Goal: Use online tool/utility: Utilize a website feature to perform a specific function

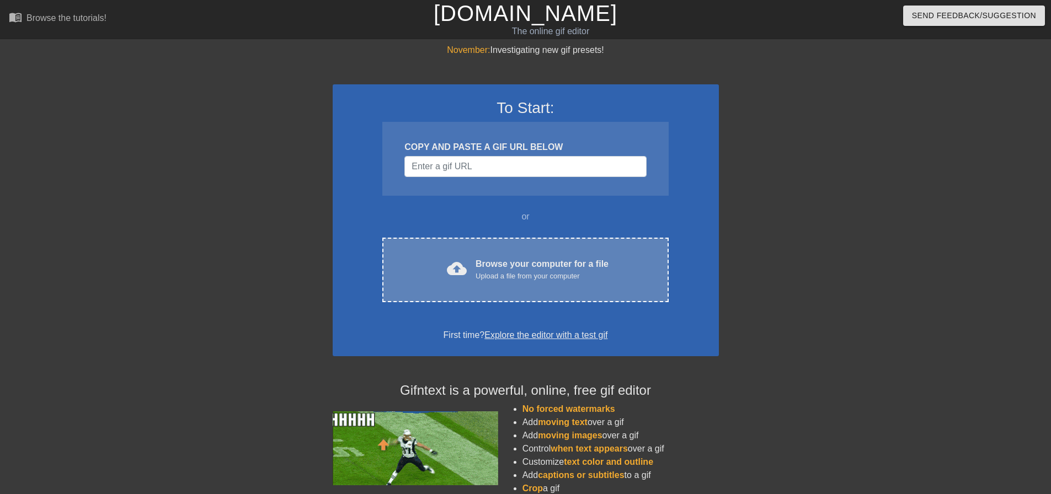
click at [486, 271] on div "Upload a file from your computer" at bounding box center [541, 276] width 133 height 11
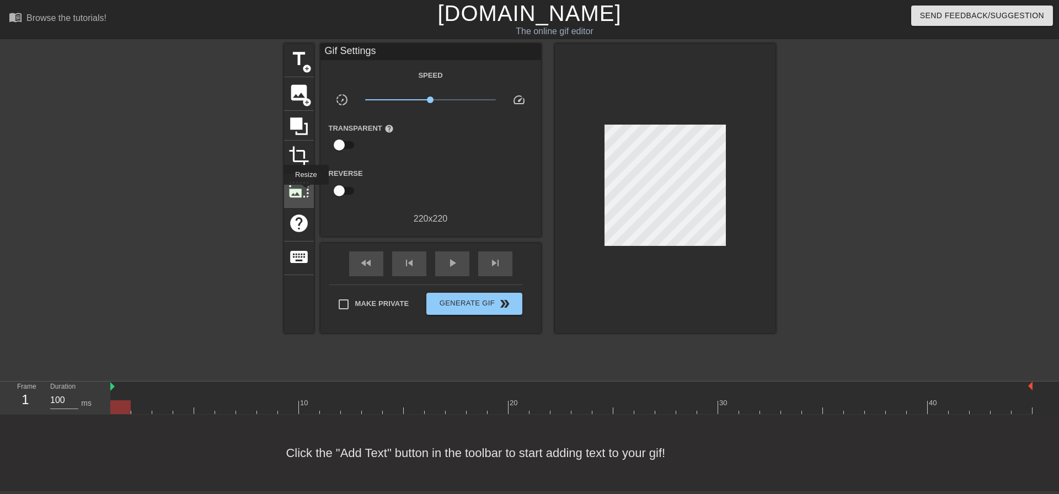
click at [305, 192] on span "photo_size_select_large" at bounding box center [298, 189] width 21 height 21
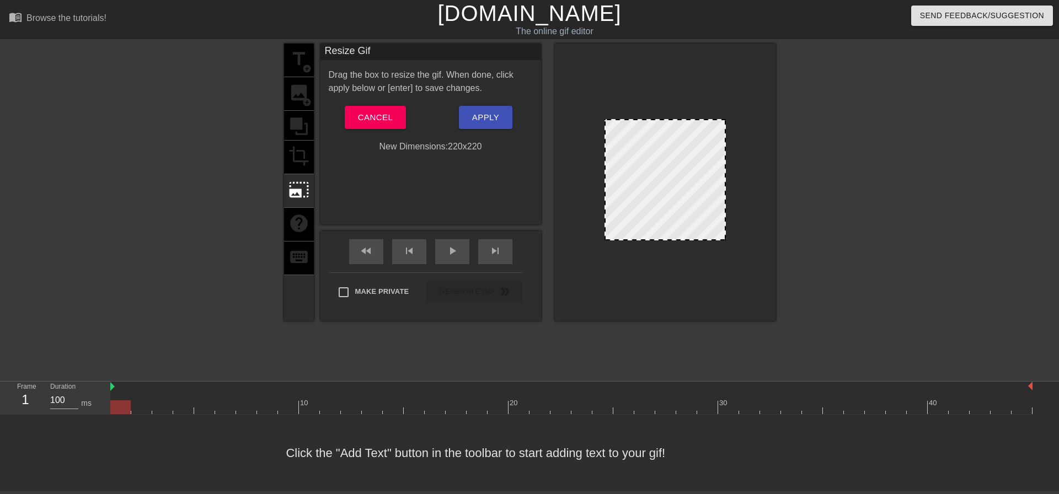
click at [301, 117] on div "title add_circle image add_circle crop photo_size_select_large help keyboard" at bounding box center [299, 182] width 30 height 277
click at [295, 92] on div "title add_circle image add_circle crop photo_size_select_large help keyboard" at bounding box center [299, 182] width 30 height 277
click at [374, 109] on button "Cancel" at bounding box center [375, 117] width 61 height 23
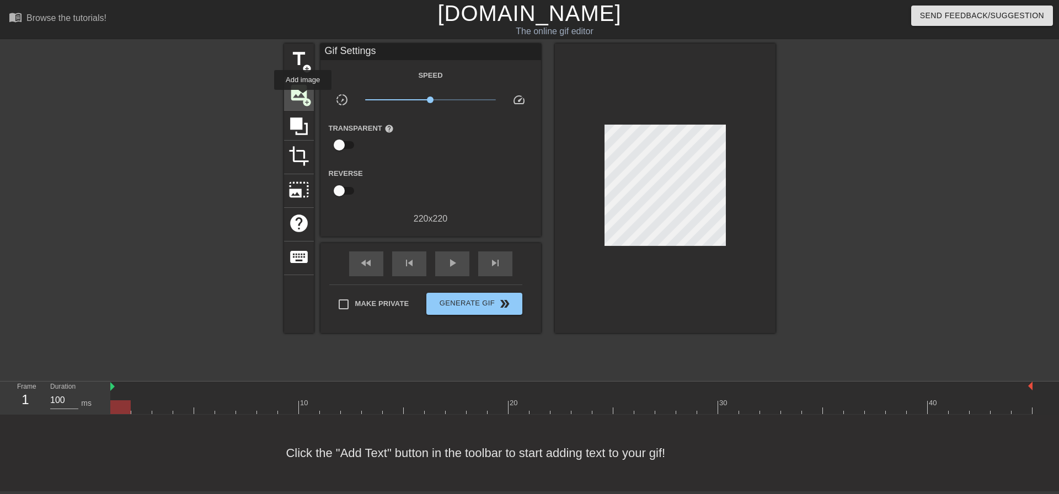
click at [298, 95] on span "image" at bounding box center [298, 92] width 21 height 21
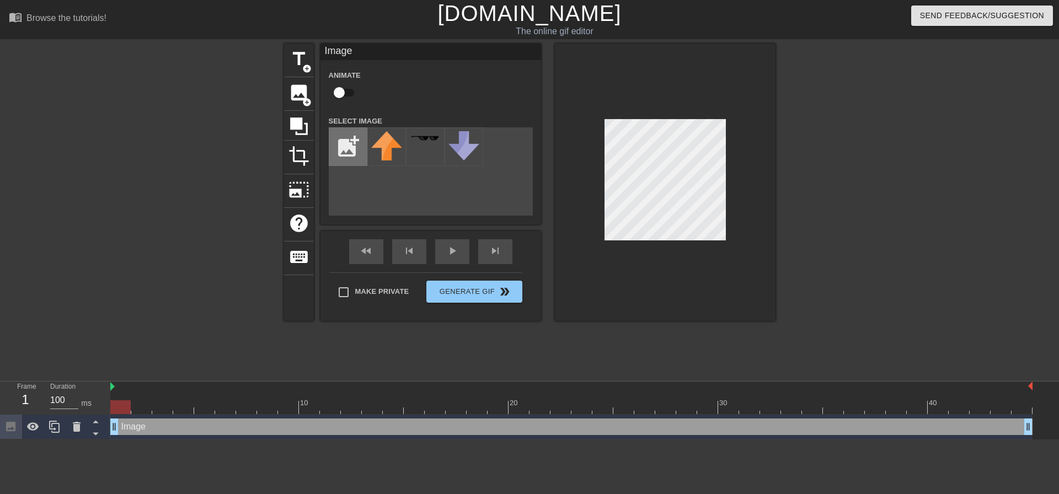
click at [361, 148] on input "file" at bounding box center [348, 147] width 38 height 38
type input "C:\fakepath\[PERSON_NAME].png"
click at [383, 148] on img at bounding box center [386, 146] width 31 height 31
click at [343, 90] on input "checkbox" at bounding box center [339, 92] width 63 height 21
checkbox input "true"
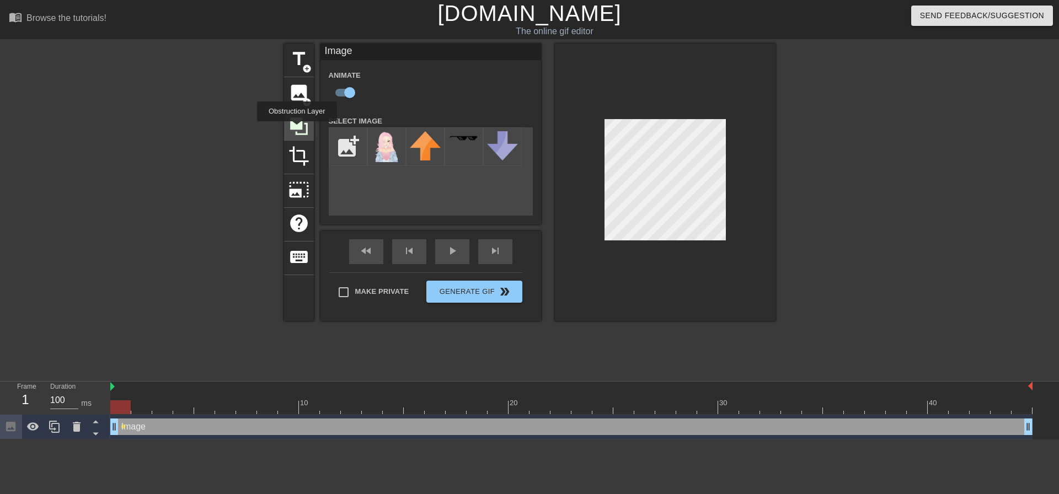
click at [297, 129] on icon at bounding box center [298, 126] width 21 height 21
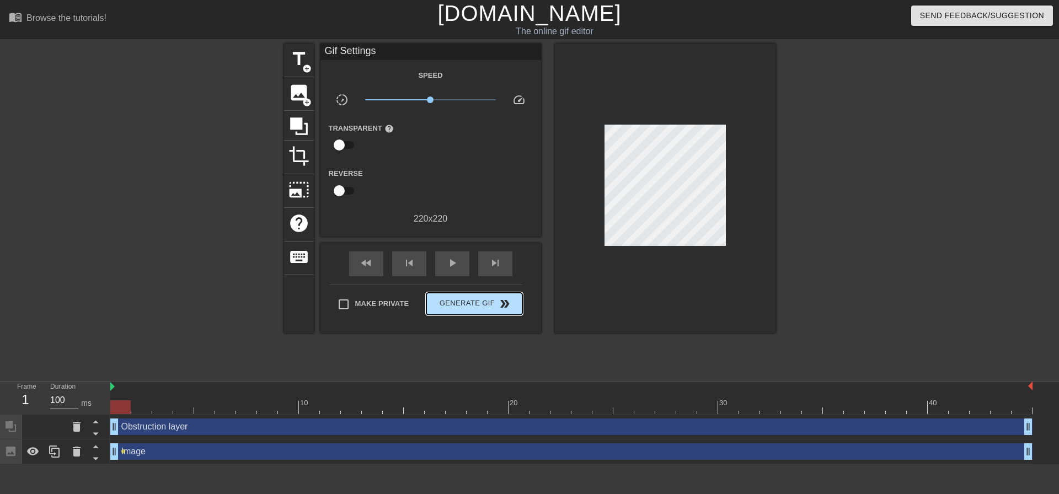
click at [495, 290] on div "Make Private Generate Gif double_arrow" at bounding box center [425, 307] width 193 height 44
click at [223, 416] on div "Obstruction layer drag_handle drag_handle" at bounding box center [571, 427] width 922 height 25
click at [239, 406] on div at bounding box center [571, 407] width 922 height 14
drag, startPoint x: 242, startPoint y: 406, endPoint x: 563, endPoint y: 420, distance: 321.3
click at [563, 420] on div "10 20 30 40 Obstruction layer drag_handle drag_handle Image drag_handle drag_ha…" at bounding box center [584, 423] width 949 height 83
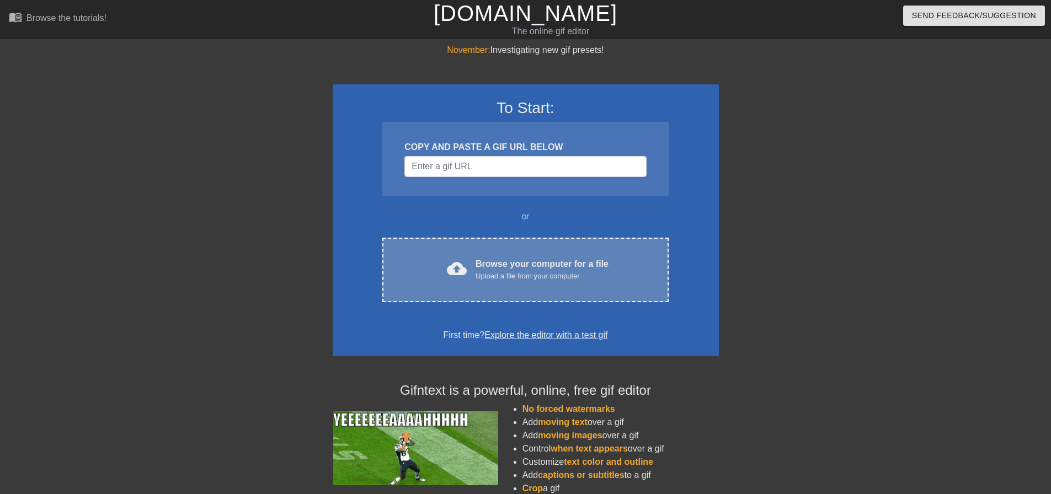
click at [564, 258] on div "Browse your computer for a file Upload a file from your computer" at bounding box center [541, 270] width 133 height 24
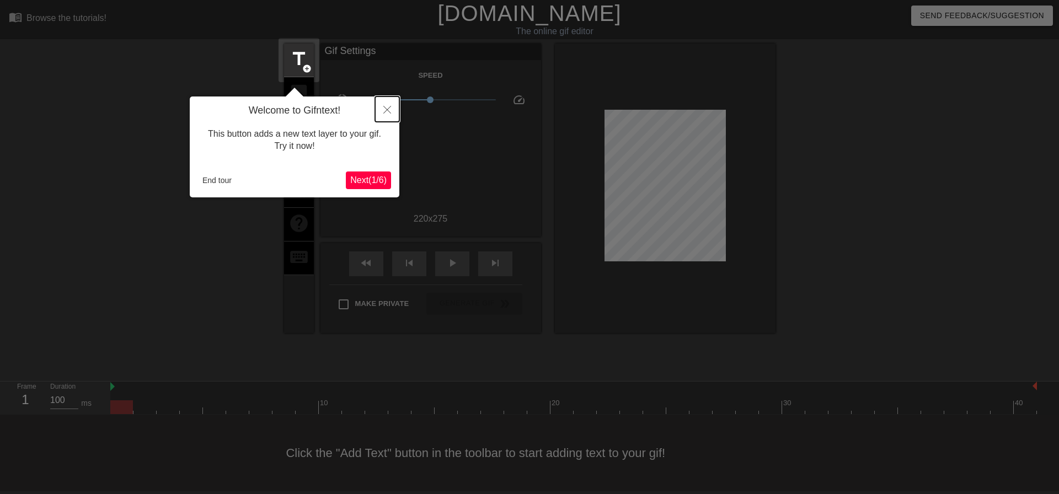
click at [381, 112] on button "Close" at bounding box center [387, 109] width 24 height 25
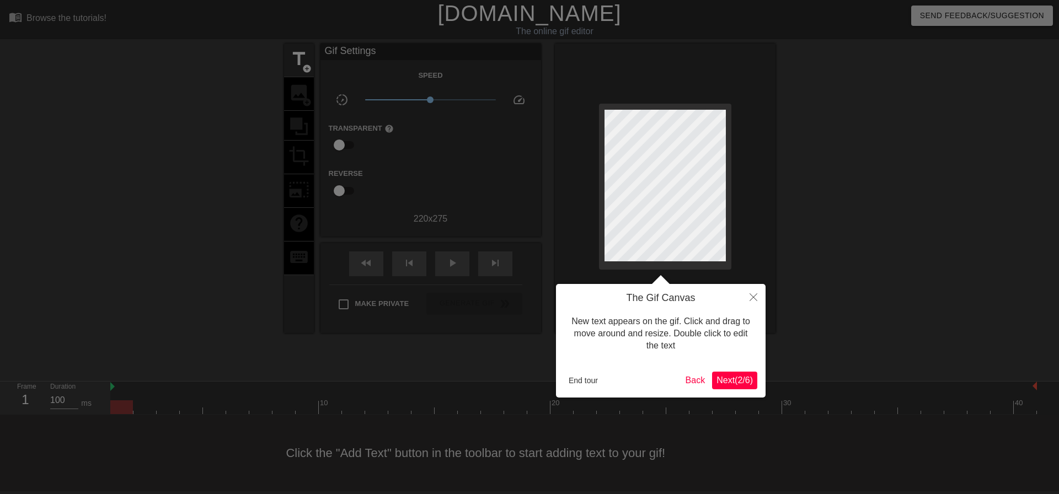
click at [767, 298] on div at bounding box center [529, 247] width 1059 height 494
click at [761, 296] on button "Close" at bounding box center [753, 296] width 24 height 25
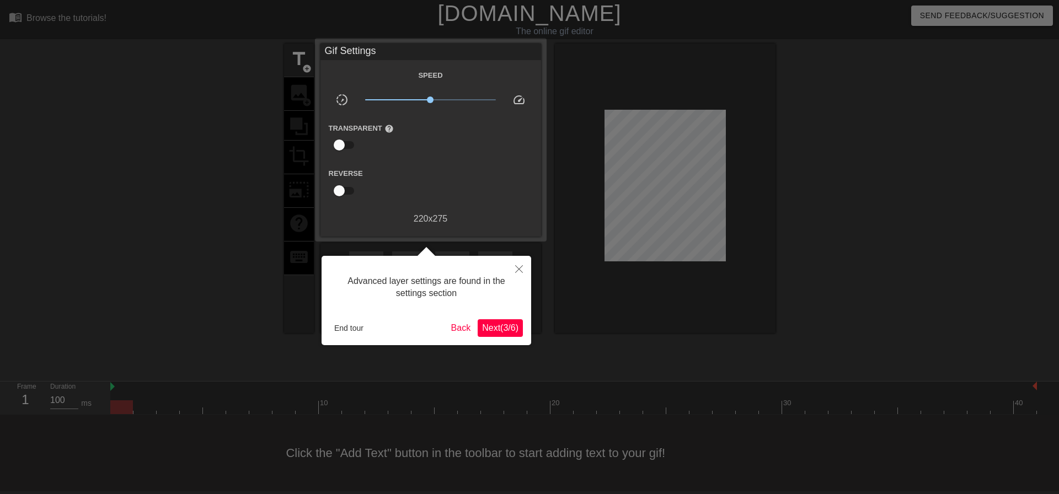
click at [497, 324] on span "Next ( 3 / 6 )" at bounding box center [500, 327] width 36 height 9
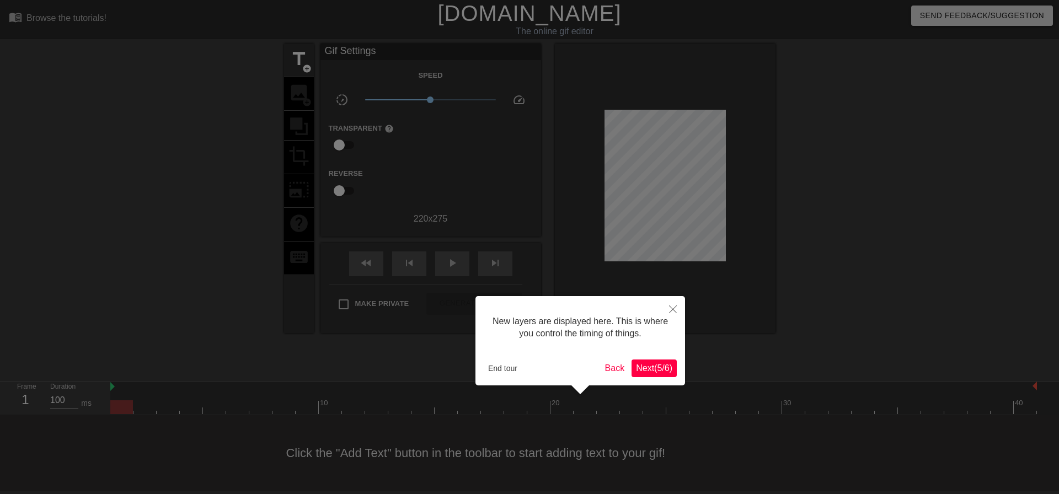
scroll to position [9, 0]
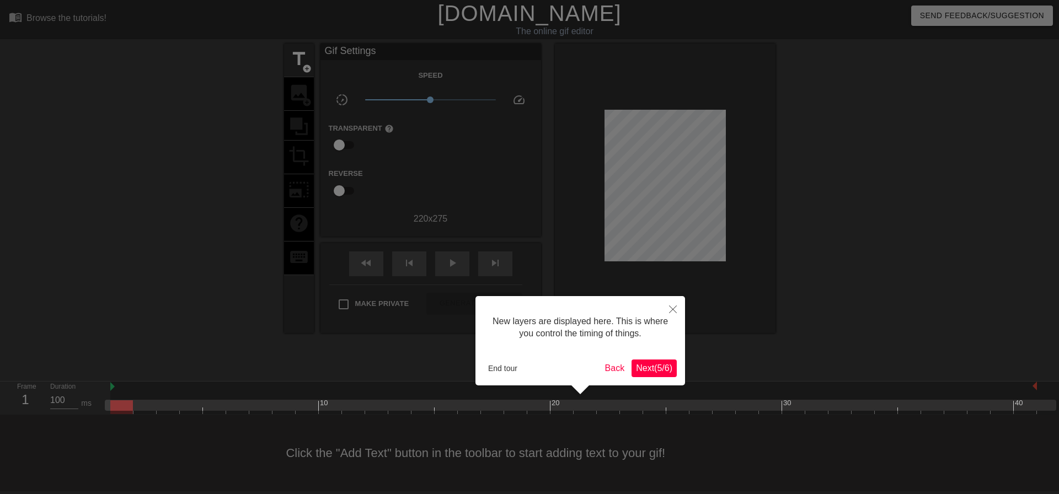
click at [505, 359] on div "New layers are displayed here. This is where you control the timing of things. …" at bounding box center [580, 340] width 210 height 89
click at [505, 366] on button "End tour" at bounding box center [503, 368] width 38 height 17
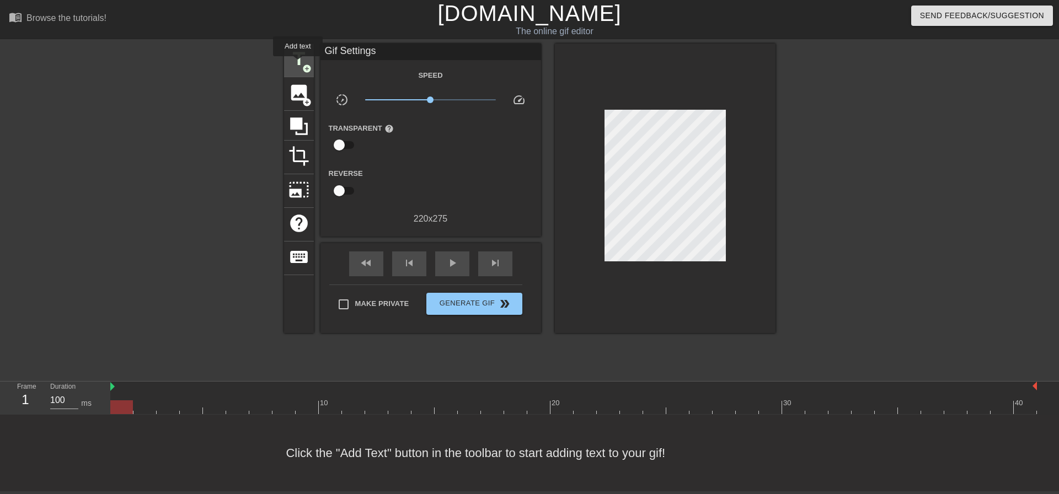
click at [298, 64] on span "title" at bounding box center [298, 59] width 21 height 21
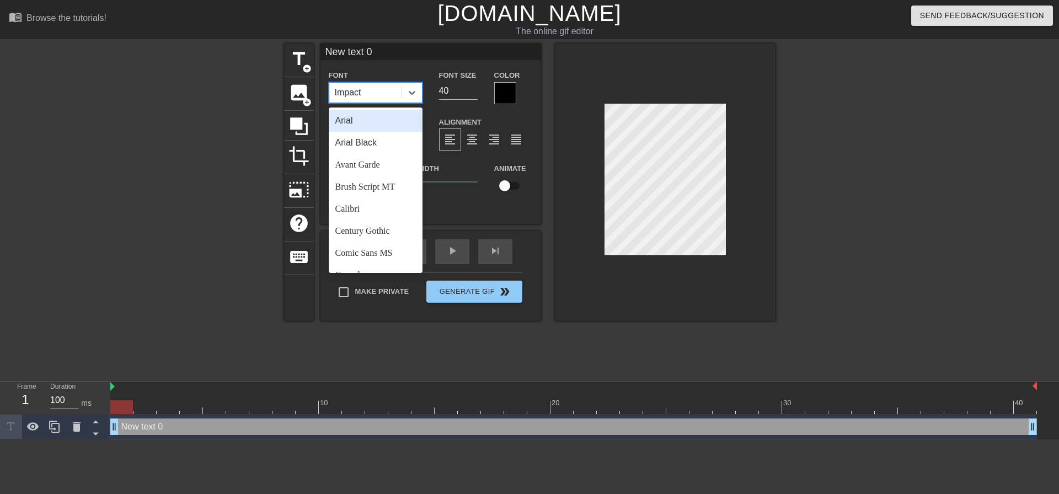
click at [362, 98] on div "Impact" at bounding box center [365, 93] width 72 height 20
click at [371, 94] on div "Impact" at bounding box center [365, 93] width 72 height 20
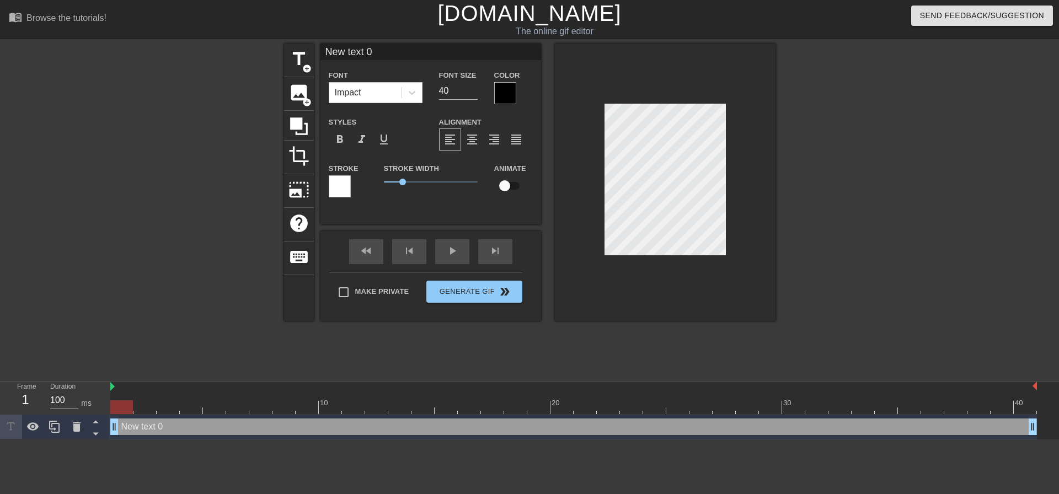
scroll to position [2, 2]
type input "O"
type textarea "O"
type input "OH"
type textarea "OH"
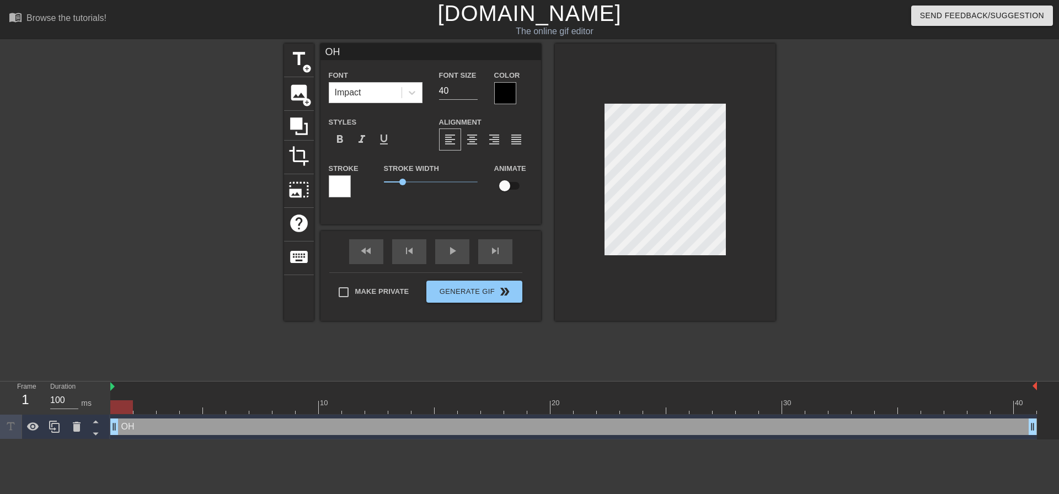
type input "OH"
type textarea "OH"
type input "OH S"
type textarea "OH S"
type input "OH SH"
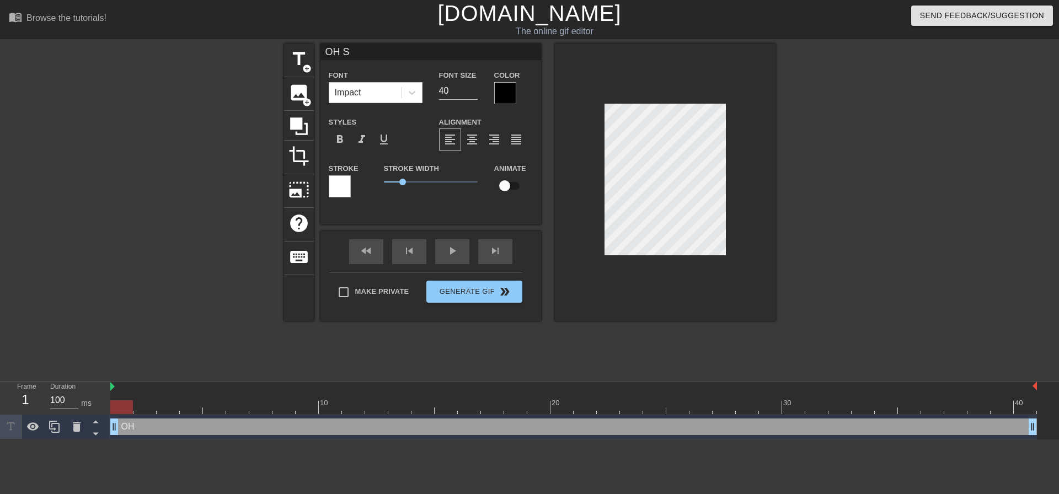
type textarea "OH SH"
type input "OH SHI"
type textarea "OH SHI"
type input "OH SHIT"
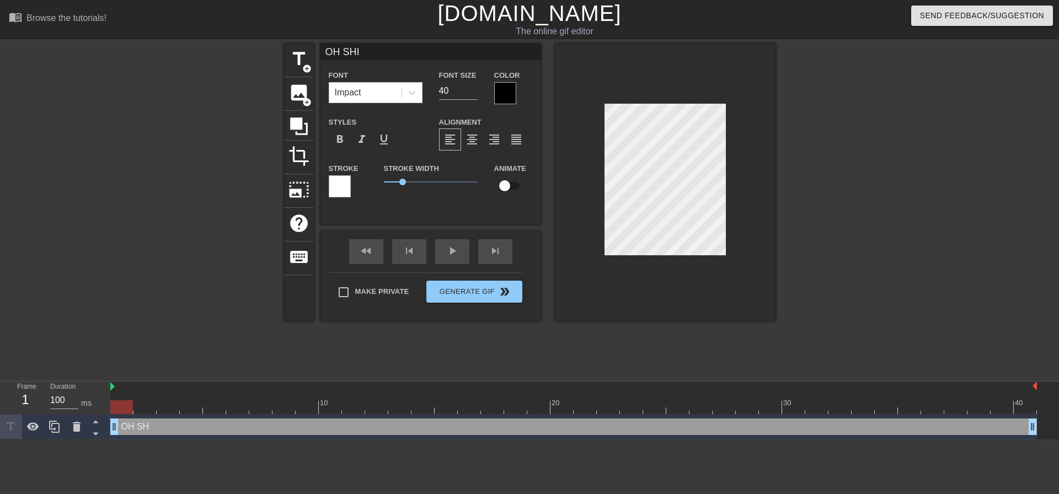
type textarea "OH SHIT"
type input "OH SHI"
type textarea "OH SHI"
type input "OH SH"
type textarea "OH SH"
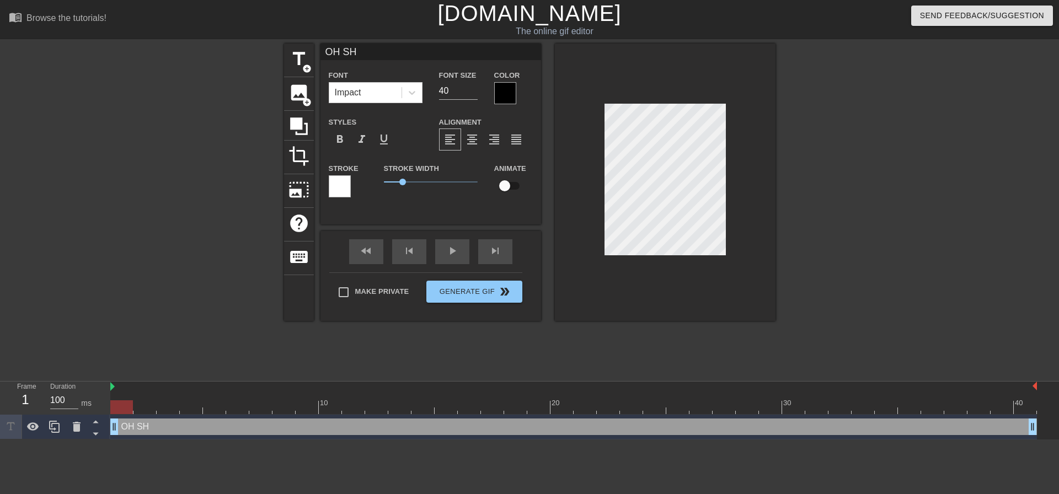
type input "OH S"
type textarea "OH S"
type input "OH"
type textarea "OH"
type input "OH"
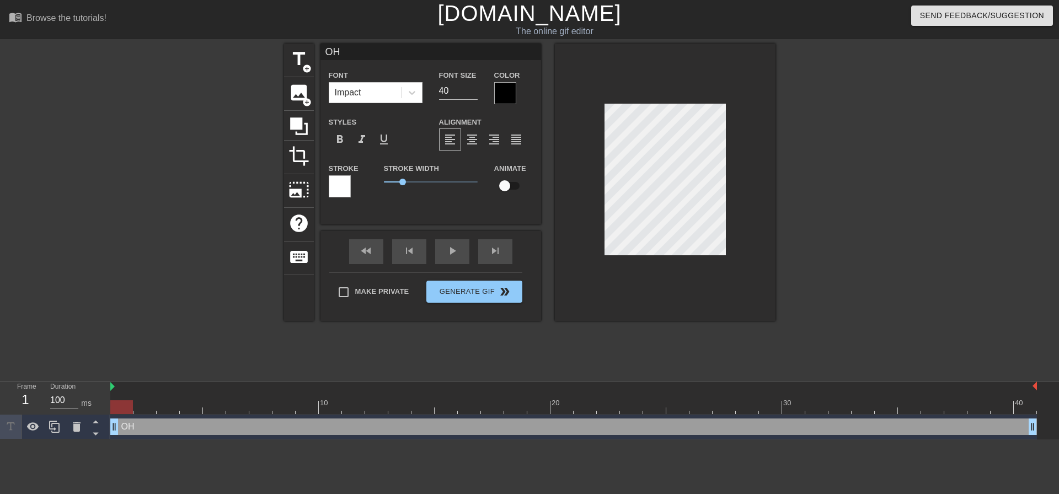
scroll to position [2, 2]
type textarea "OH"
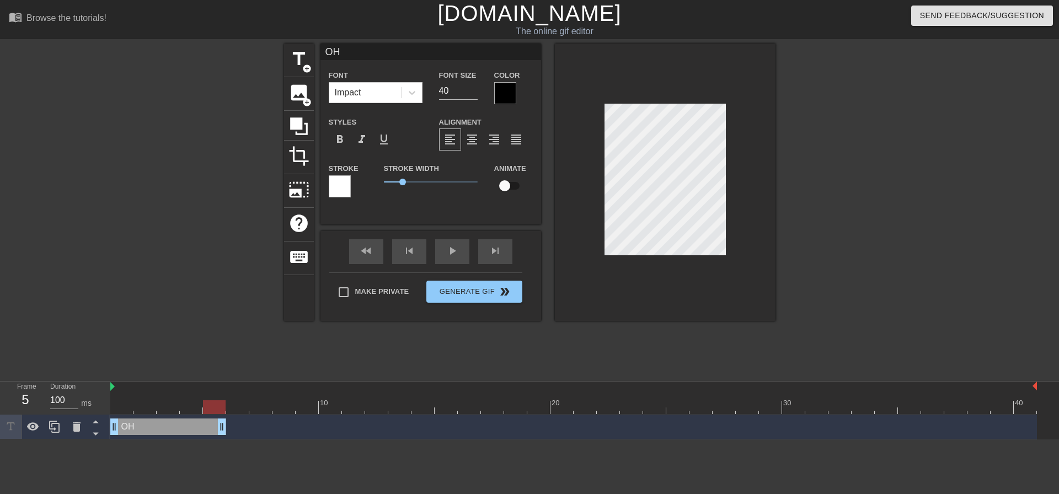
drag, startPoint x: 1034, startPoint y: 430, endPoint x: 207, endPoint y: 449, distance: 826.9
click at [209, 440] on html "menu_book Browse the tutorials! [DOMAIN_NAME] The online gif editor Send Feedba…" at bounding box center [529, 220] width 1059 height 440
drag, startPoint x: 157, startPoint y: 425, endPoint x: 124, endPoint y: 427, distance: 32.6
click at [129, 426] on div "OH drag_handle drag_handle" at bounding box center [156, 427] width 93 height 17
click at [301, 167] on div "crop" at bounding box center [299, 158] width 30 height 34
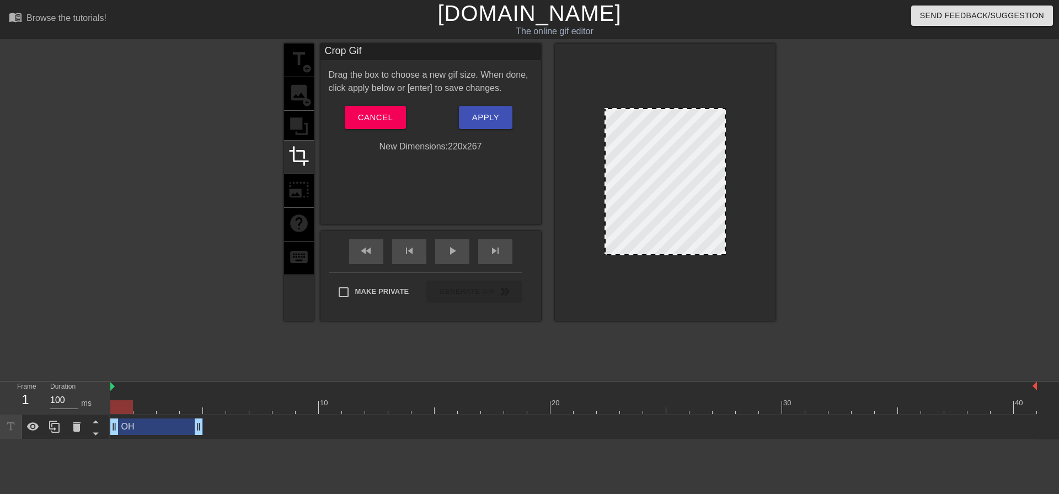
drag, startPoint x: 658, startPoint y: 104, endPoint x: 663, endPoint y: 108, distance: 6.6
click at [663, 108] on div at bounding box center [665, 109] width 119 height 6
click at [487, 116] on span "Apply" at bounding box center [485, 117] width 27 height 14
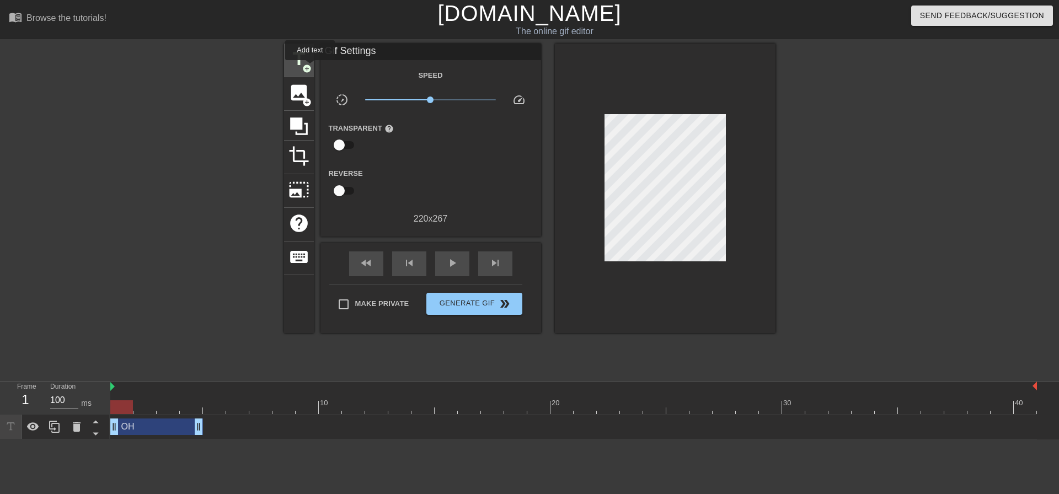
click at [310, 68] on span "add_circle" at bounding box center [306, 68] width 9 height 9
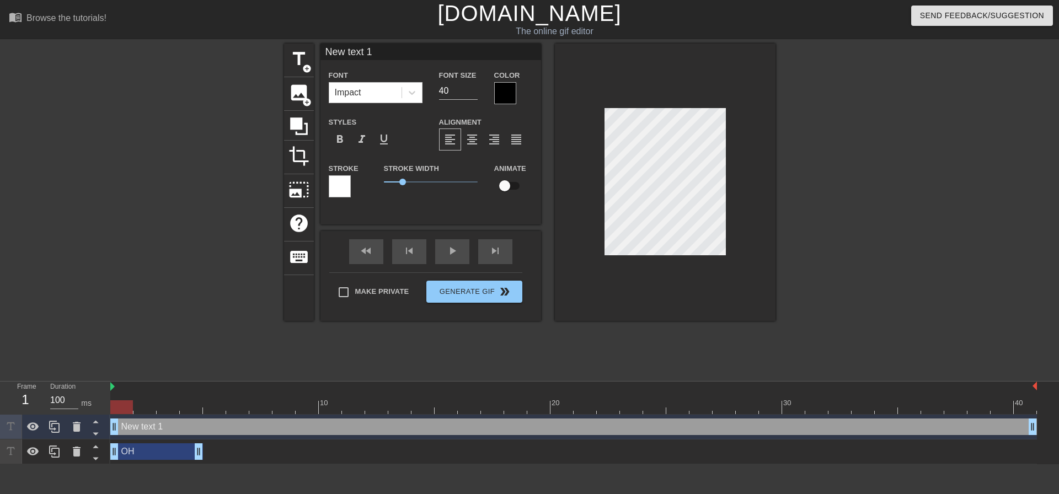
click at [172, 432] on div "New text 1 drag_handle drag_handle" at bounding box center [573, 427] width 927 height 17
click at [73, 432] on icon at bounding box center [76, 426] width 13 height 13
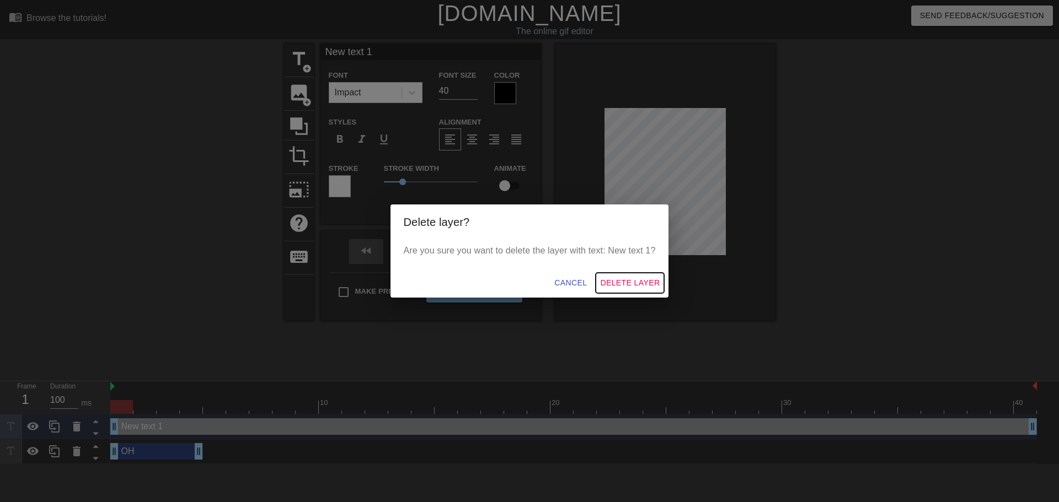
click at [634, 286] on span "Delete Layer" at bounding box center [630, 283] width 60 height 14
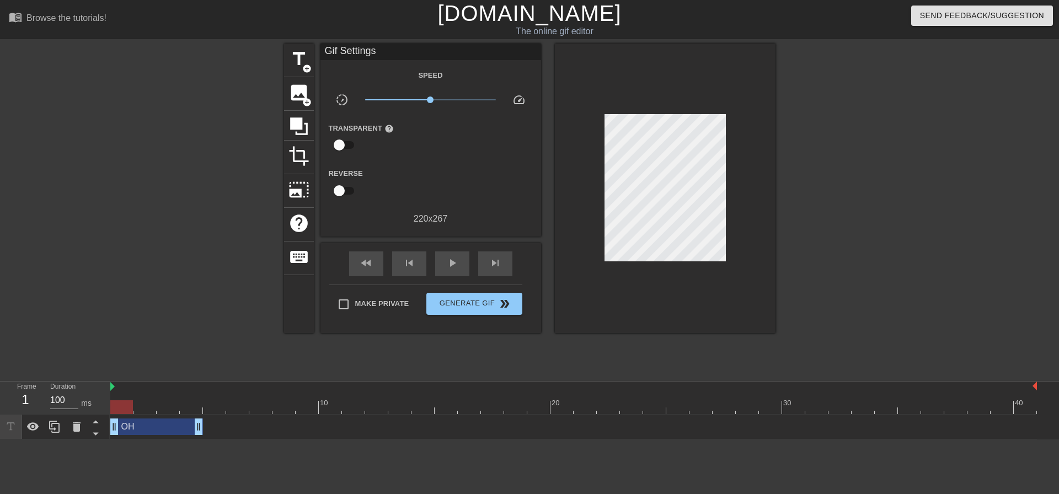
click at [153, 434] on div "OH drag_handle drag_handle" at bounding box center [156, 427] width 93 height 17
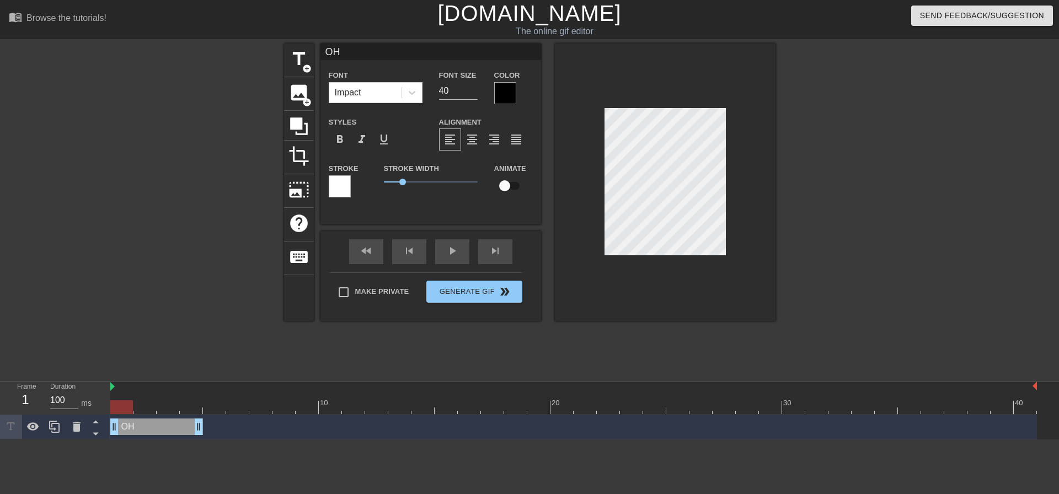
click at [153, 434] on div "OH drag_handle drag_handle" at bounding box center [156, 427] width 93 height 17
drag, startPoint x: 115, startPoint y: 397, endPoint x: 125, endPoint y: 397, distance: 9.9
click at [125, 397] on div at bounding box center [121, 400] width 23 height 14
drag, startPoint x: 129, startPoint y: 393, endPoint x: 147, endPoint y: 412, distance: 26.9
click at [159, 396] on div "10 20 30 40" at bounding box center [573, 402] width 927 height 18
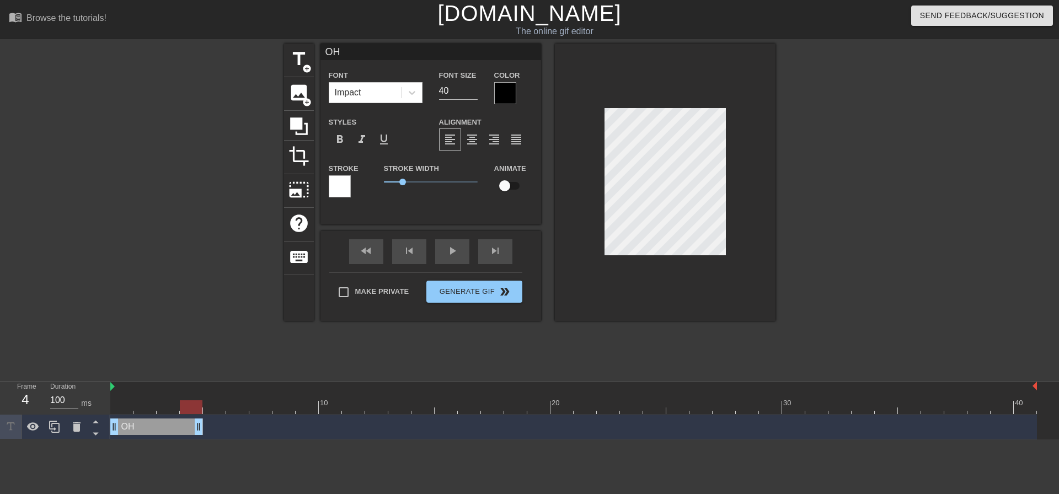
drag, startPoint x: 162, startPoint y: 406, endPoint x: 199, endPoint y: 409, distance: 37.0
click at [199, 409] on div at bounding box center [191, 407] width 23 height 14
click at [179, 433] on div "OH drag_handle drag_handle" at bounding box center [156, 427] width 93 height 17
drag, startPoint x: 179, startPoint y: 433, endPoint x: 153, endPoint y: 433, distance: 26.5
click at [153, 433] on div "OH drag_handle drag_handle" at bounding box center [156, 427] width 93 height 17
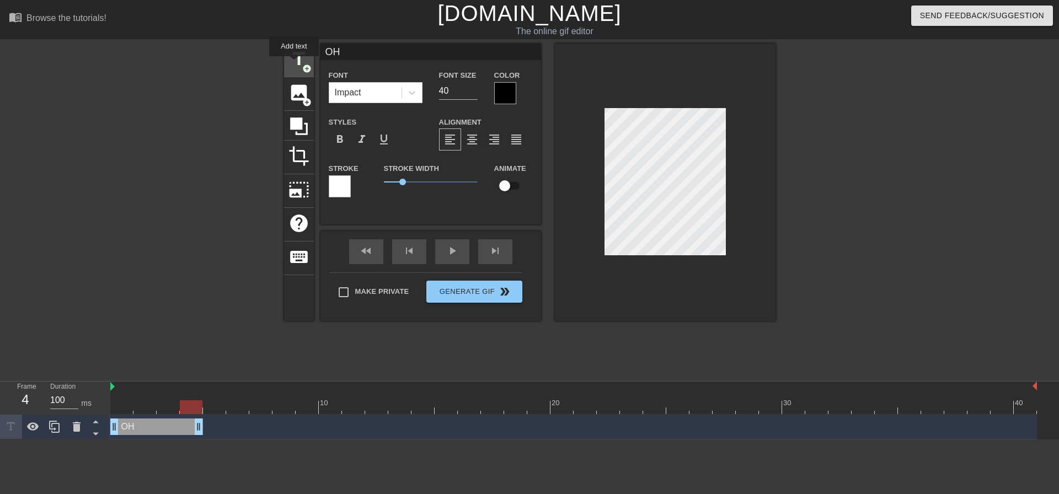
click at [294, 64] on span "title" at bounding box center [298, 59] width 21 height 21
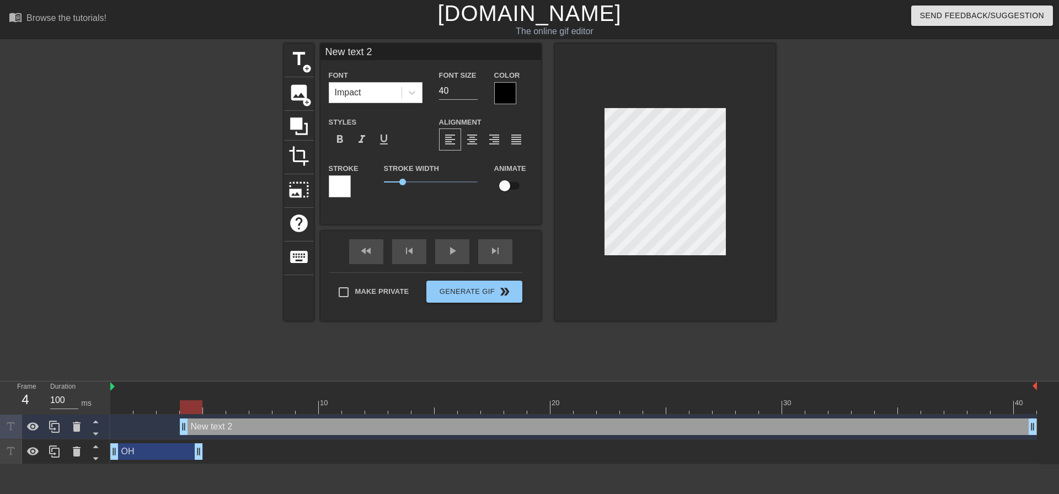
drag, startPoint x: 201, startPoint y: 430, endPoint x: 224, endPoint y: 428, distance: 23.3
click at [224, 428] on div "New text 2 drag_handle drag_handle" at bounding box center [608, 427] width 857 height 17
drag, startPoint x: 186, startPoint y: 428, endPoint x: 207, endPoint y: 427, distance: 21.0
click at [232, 425] on div "New text 2 drag_handle drag_handle" at bounding box center [620, 427] width 834 height 17
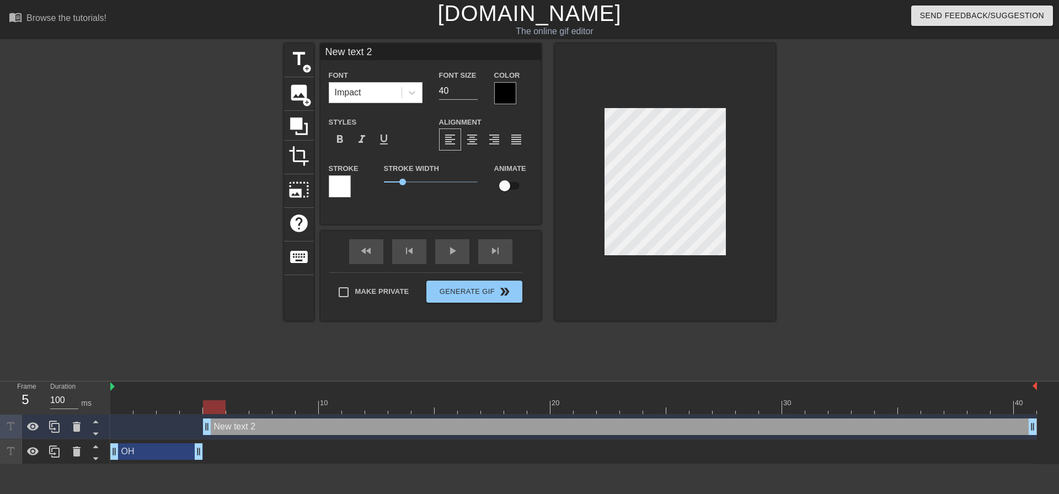
scroll to position [2, 2]
type input "O"
type textarea "O"
type input "OH"
type textarea "OH"
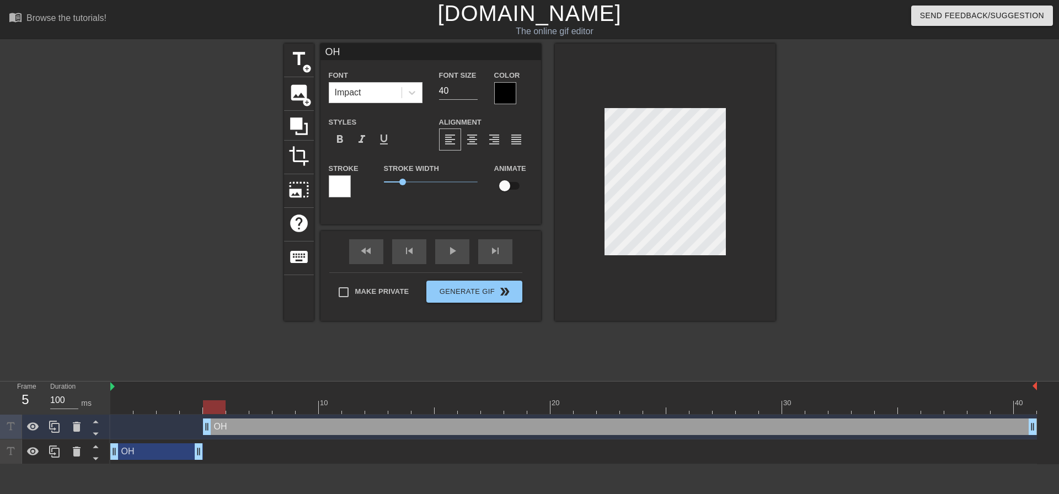
type input "OH"
type textarea "OH"
type input "OH S"
type textarea "OH S"
type input "OH SH"
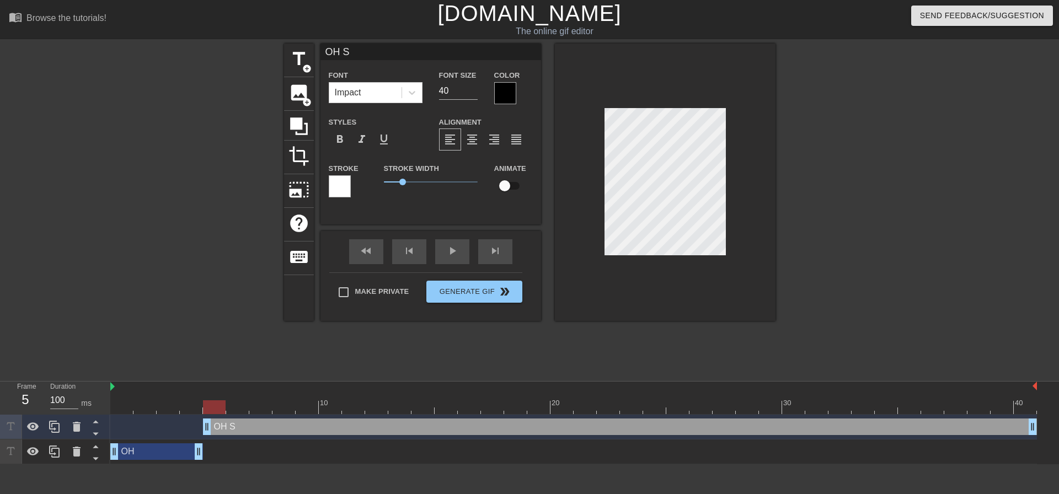
type textarea "OH SH"
type input "OH SHI"
type textarea "OH SHIT"
type input "OH SHIT"
type textarea "OH SHIT"
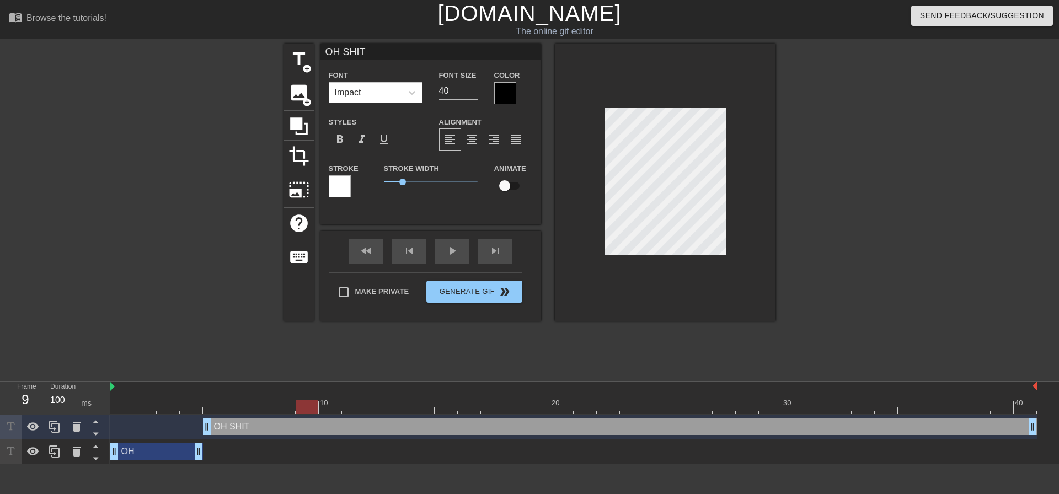
drag, startPoint x: 214, startPoint y: 411, endPoint x: 311, endPoint y: 404, distance: 96.7
click at [311, 404] on div at bounding box center [307, 407] width 23 height 14
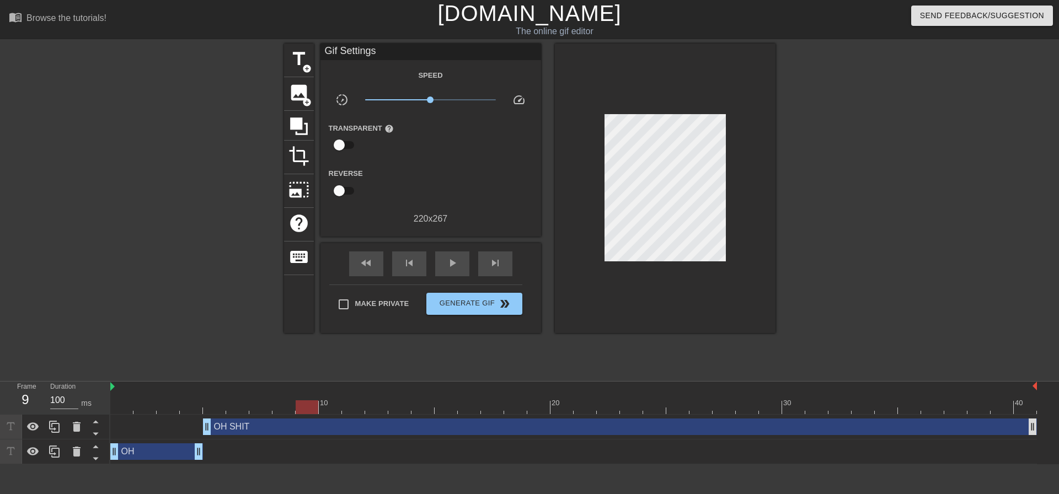
click at [1036, 431] on div "OH SHIT drag_handle drag_handle OH drag_handle drag_handle" at bounding box center [584, 440] width 949 height 50
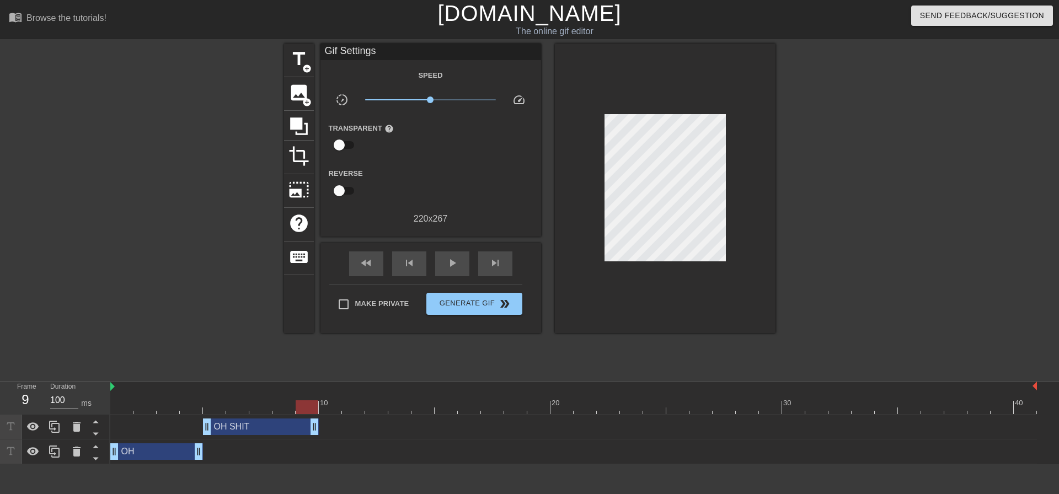
drag, startPoint x: 1035, startPoint y: 430, endPoint x: 327, endPoint y: 431, distance: 707.6
click at [327, 431] on div "OH SHIT drag_handle drag_handle" at bounding box center [573, 427] width 927 height 17
click at [312, 66] on div "title add_circle" at bounding box center [299, 61] width 30 height 34
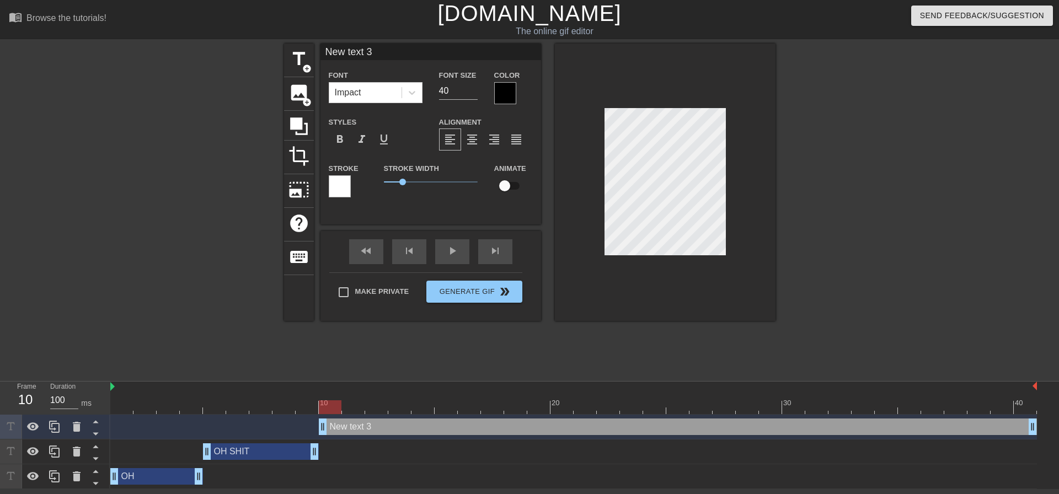
drag, startPoint x: 298, startPoint y: 428, endPoint x: 317, endPoint y: 426, distance: 19.4
click at [317, 426] on div "New text 3 drag_handle drag_handle" at bounding box center [573, 427] width 927 height 17
type input "O"
type textarea "O"
type input "OH"
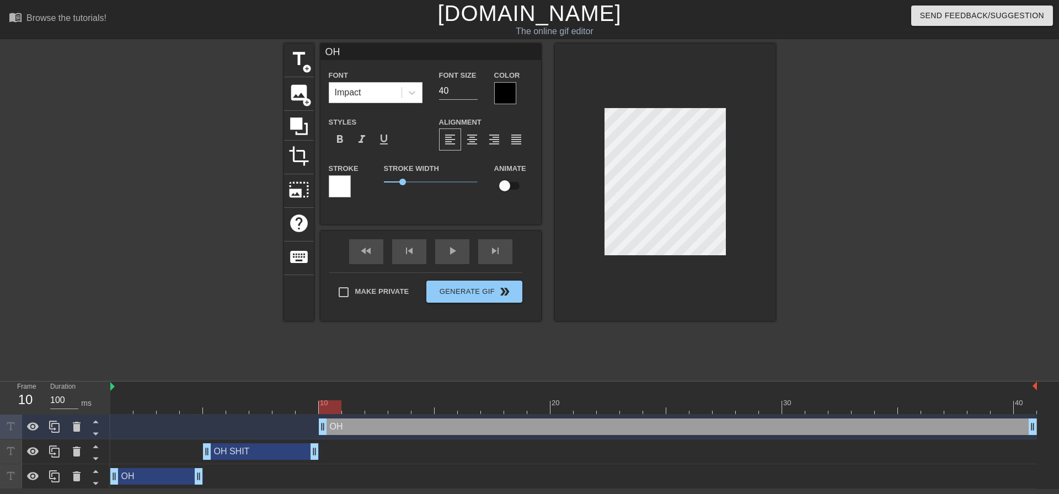
type textarea "OH"
type input "OH S"
type textarea "OH S"
type input "OH SH"
type textarea "OH SH"
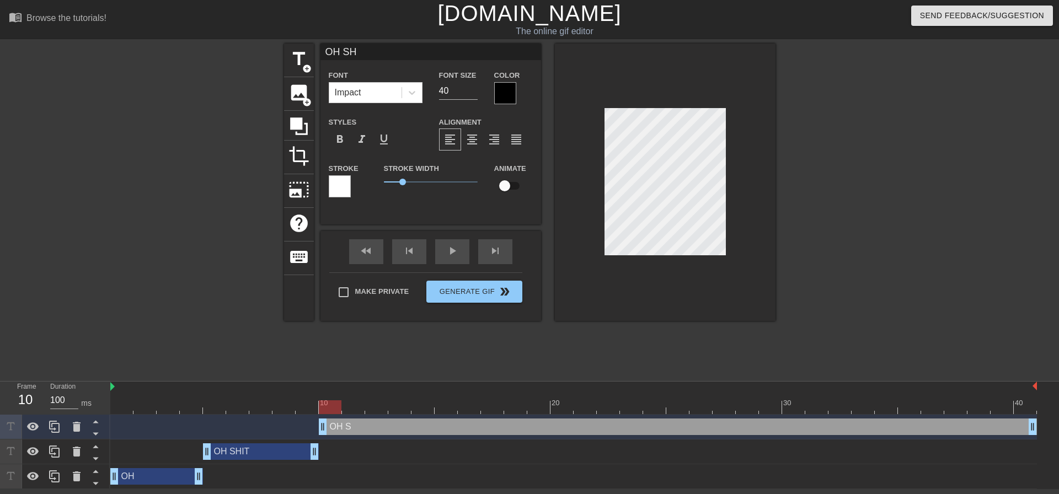
type input "OH SHI"
type textarea "OH SHI"
type input "OH SHIY"
type textarea "OH SHIY"
type input "OH SHIY"
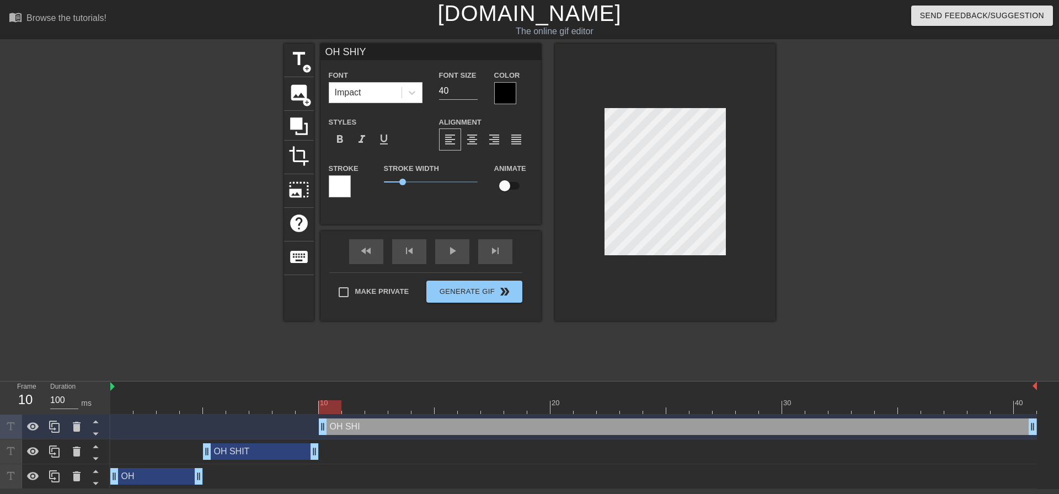
type textarea "OH SHIY"
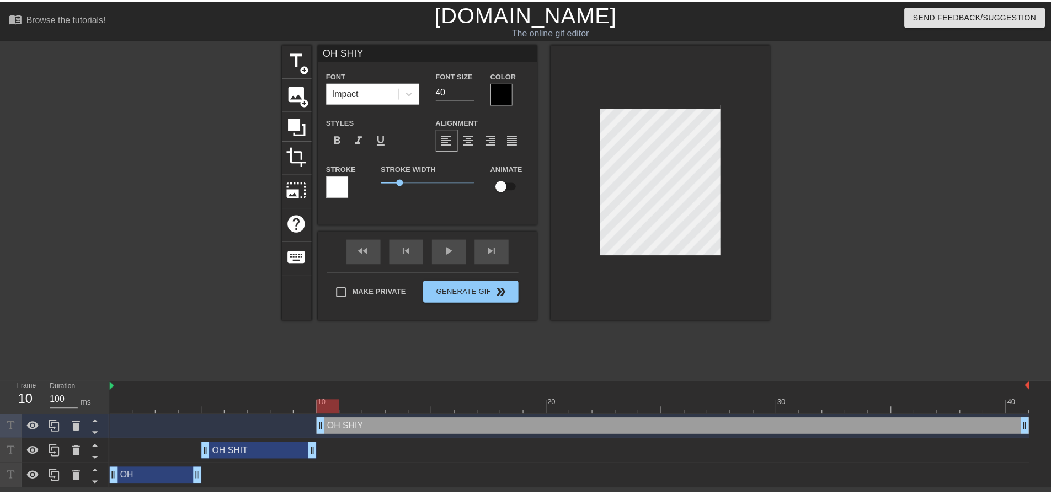
scroll to position [2, 3]
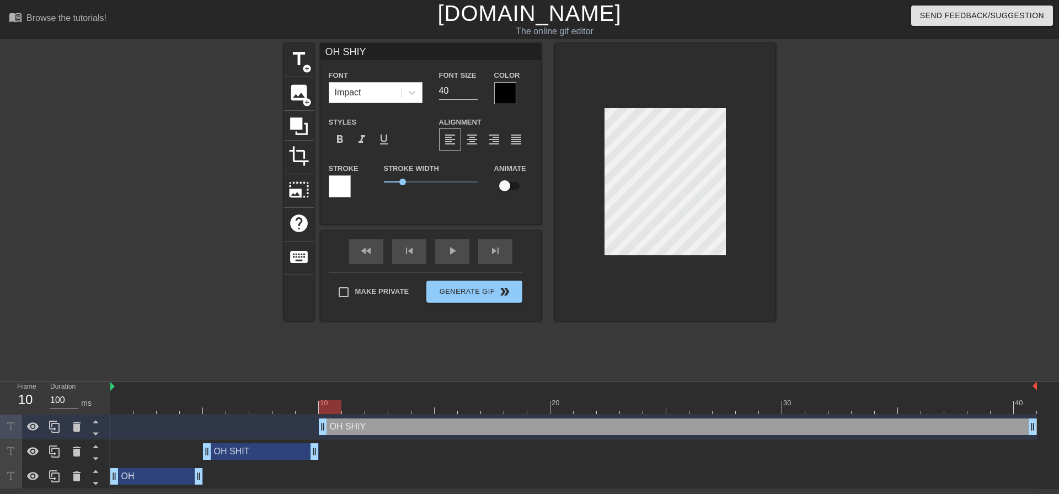
type input "OH SHIY"
type textarea "OH SHIY"
type input "OH SHI"
type textarea "OH SHI"
type input "OH SHIT"
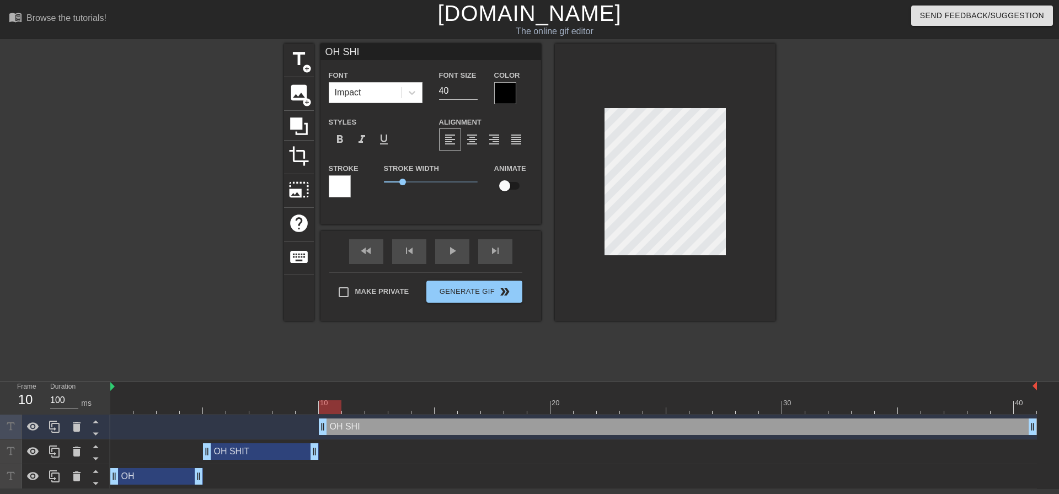
type textarea "OH SHIT"
type input "OH SHIT"
type textarea "OH SHIT"
type input "OH SHIT A"
type textarea "OH SHIT A"
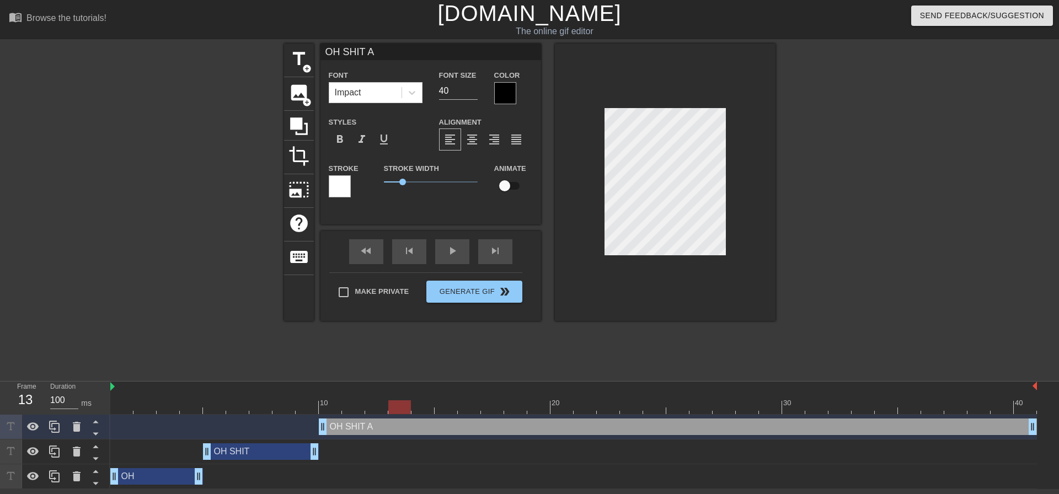
drag, startPoint x: 330, startPoint y: 406, endPoint x: 399, endPoint y: 401, distance: 68.6
click at [399, 401] on div at bounding box center [399, 407] width 23 height 14
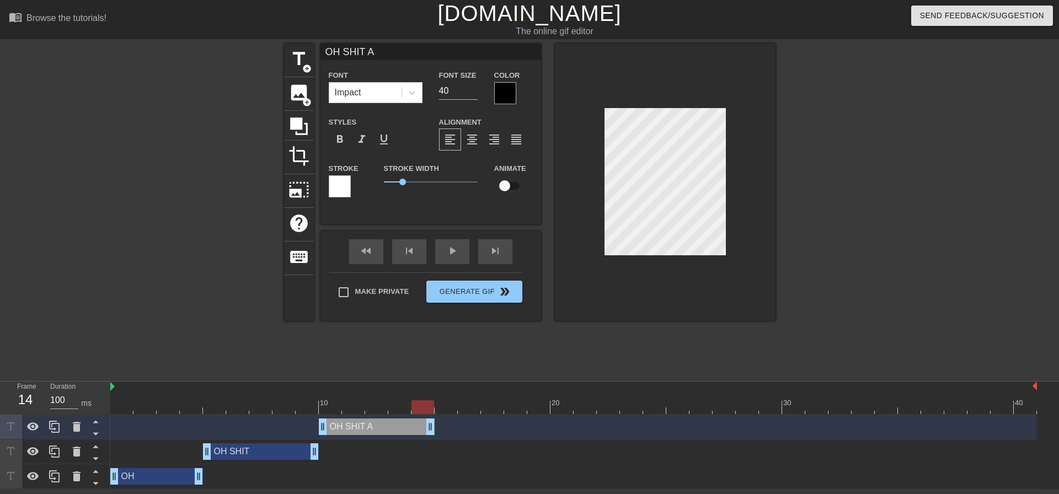
drag, startPoint x: 1034, startPoint y: 423, endPoint x: 425, endPoint y: 426, distance: 608.3
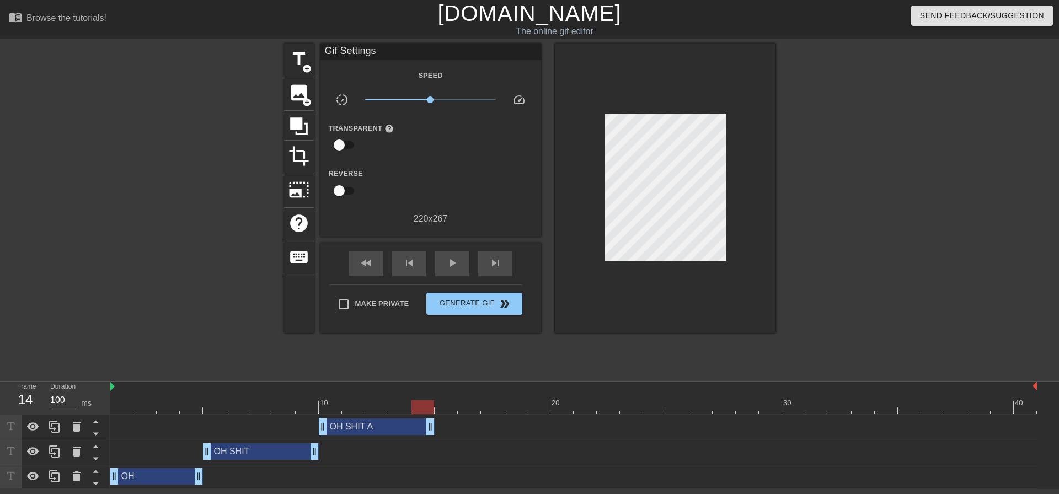
drag, startPoint x: 362, startPoint y: 238, endPoint x: 345, endPoint y: 176, distance: 63.6
drag, startPoint x: 345, startPoint y: 176, endPoint x: 288, endPoint y: 48, distance: 140.7
click at [285, 45] on div "menu_book Browse the tutorials! [DOMAIN_NAME] The online gif editor Send Feedba…" at bounding box center [529, 244] width 1059 height 489
click at [293, 51] on span "title" at bounding box center [298, 59] width 21 height 21
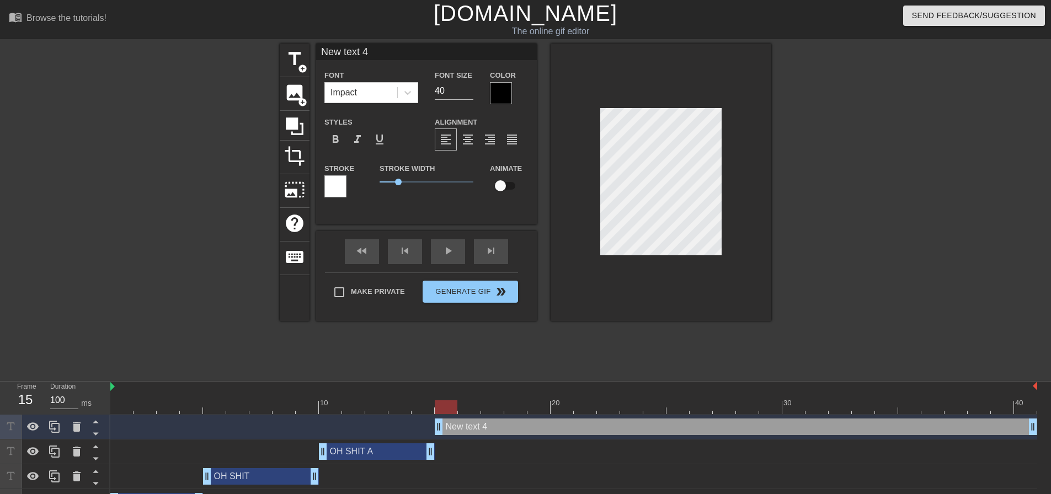
drag, startPoint x: 414, startPoint y: 427, endPoint x: 433, endPoint y: 427, distance: 19.3
click at [433, 427] on div "New text 4 drag_handle drag_handle" at bounding box center [573, 427] width 927 height 17
type input "O"
type textarea "O"
type input "OH"
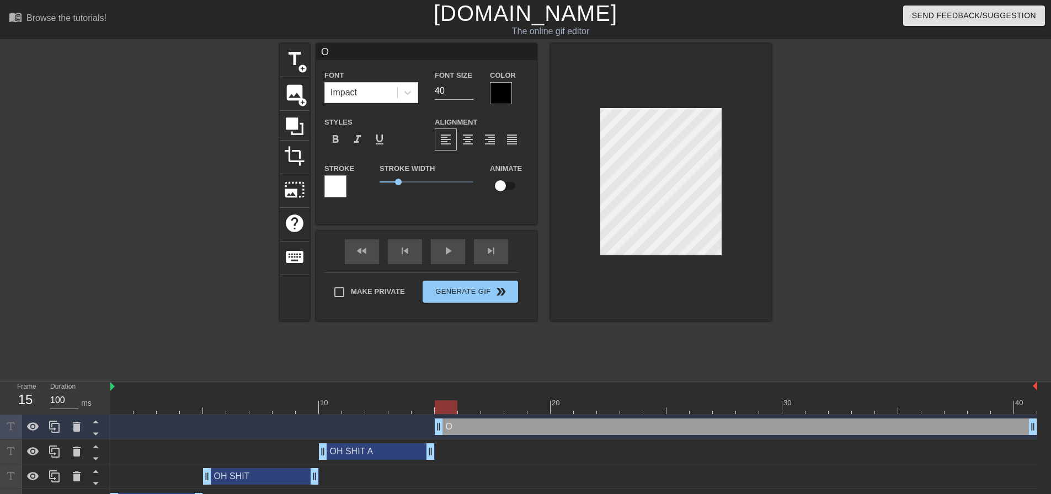
type textarea "OH"
type input "OH"
type textarea "OH"
type input "OH S"
type textarea "OH S"
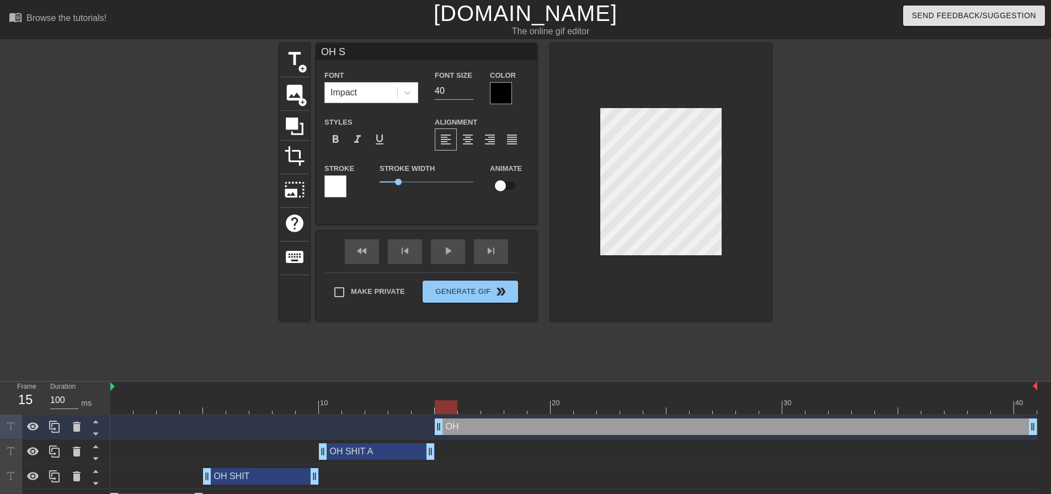
type input "OH SH"
type textarea "OH SH"
type input "OH SHI"
type textarea "OH SHI"
type input "OH SHIT"
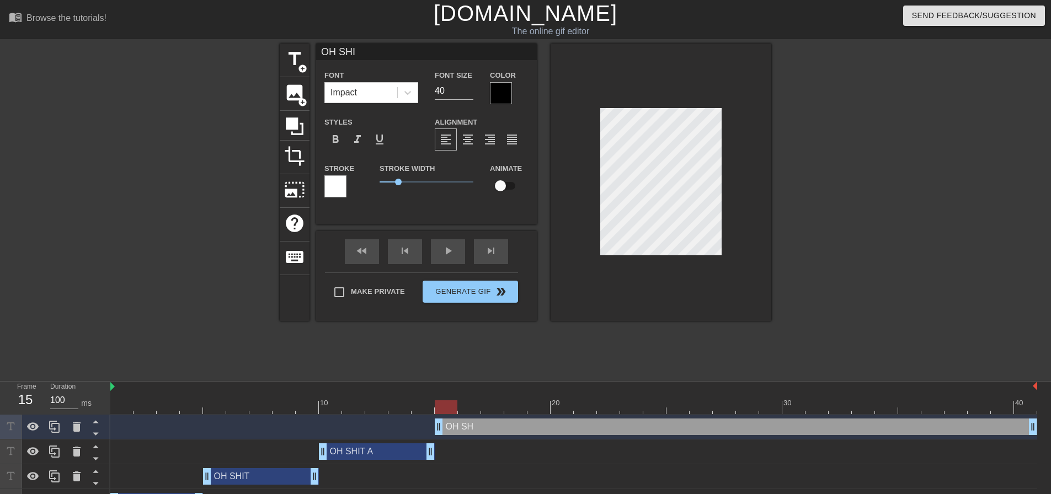
type textarea "OH SHIT"
type input "OH SHIT"
type textarea "OH SHIT"
type input "OH SHIT A"
type textarea "OH SHIT A"
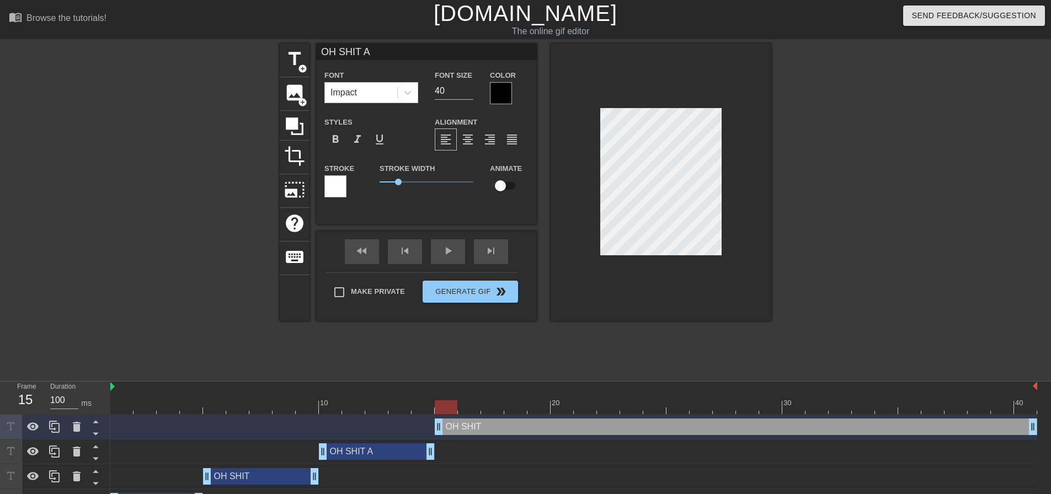
type input "OH SHIT A"
type textarea "OH SHIT A"
type input "OH SHIT A F"
type textarea "OH SHIT A F"
type input "OH SHIT A [GEOGRAPHIC_DATA]"
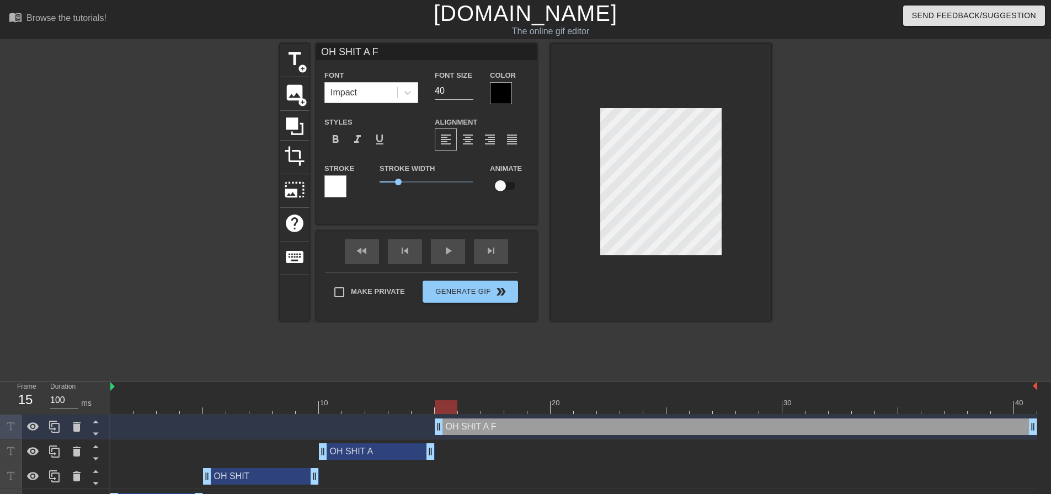
type textarea "OH SHIT A [GEOGRAPHIC_DATA]"
type input "OH SHIT A FLO"
type textarea "OH SHIT A FLO"
type input "OH SHIT A FLOP"
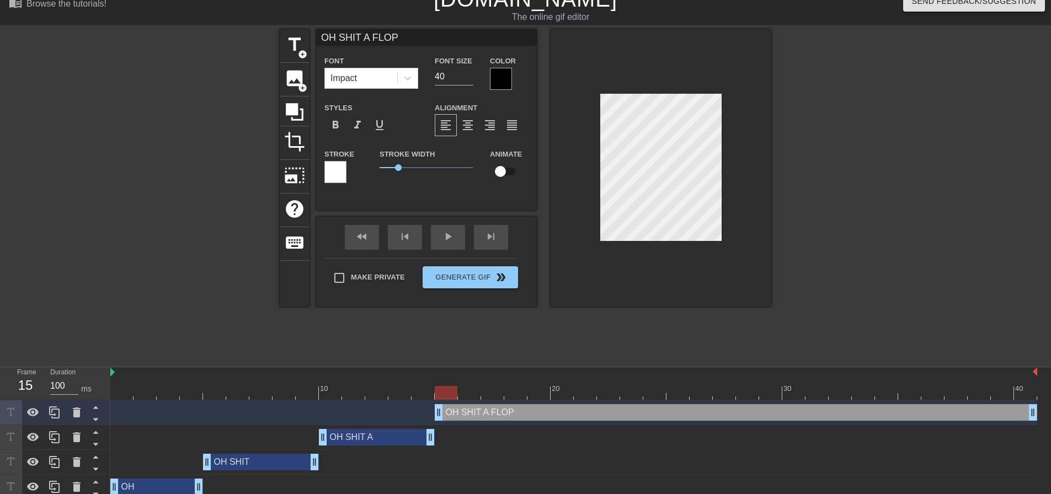
scroll to position [22, 0]
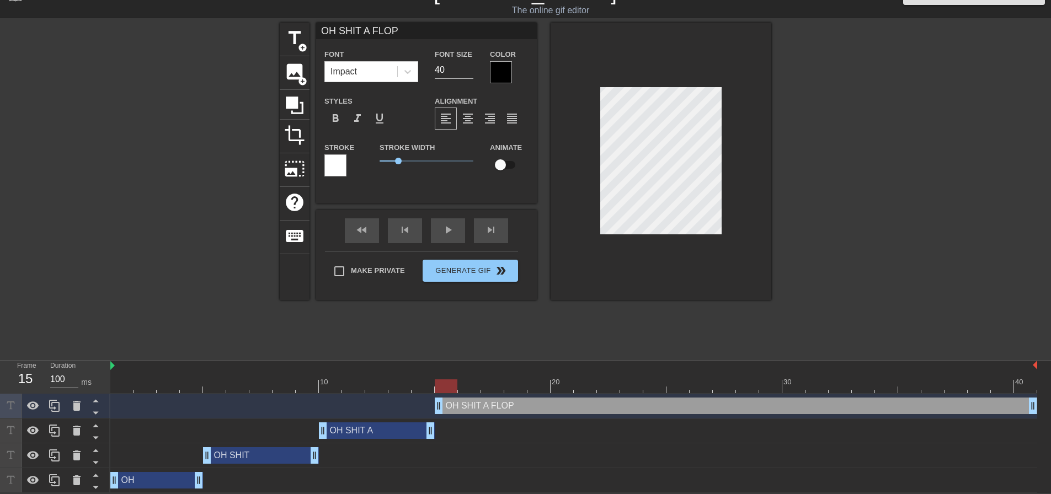
type textarea "OH SHIT A FLOP"
click at [151, 483] on div "OH drag_handle drag_handle" at bounding box center [156, 480] width 93 height 17
type input "OH"
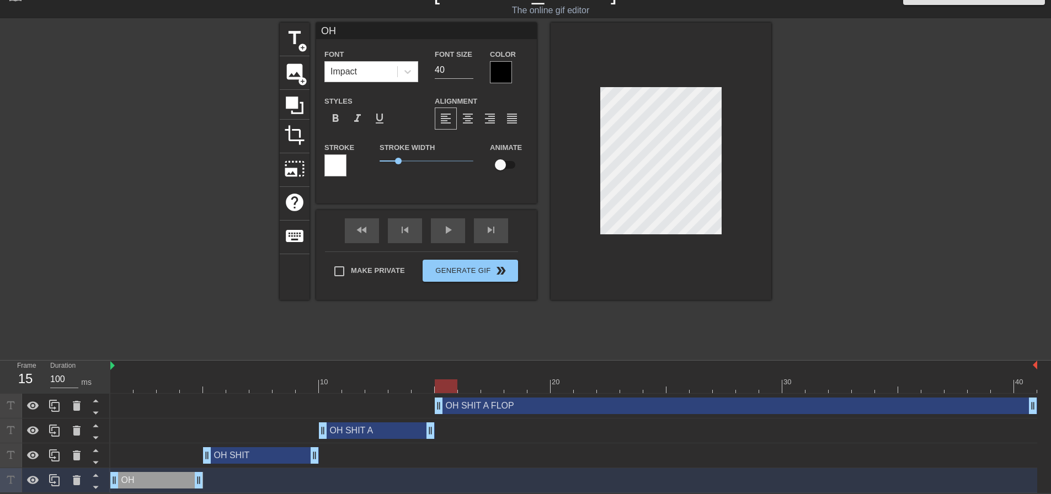
drag, startPoint x: 412, startPoint y: 77, endPoint x: 356, endPoint y: 81, distance: 55.9
click at [363, 81] on div "Font Impact Font Size 40 Color" at bounding box center [426, 65] width 221 height 36
type input "30"
click at [255, 447] on div "OH SHIT drag_handle drag_handle" at bounding box center [261, 455] width 116 height 17
type input "OH SHIT"
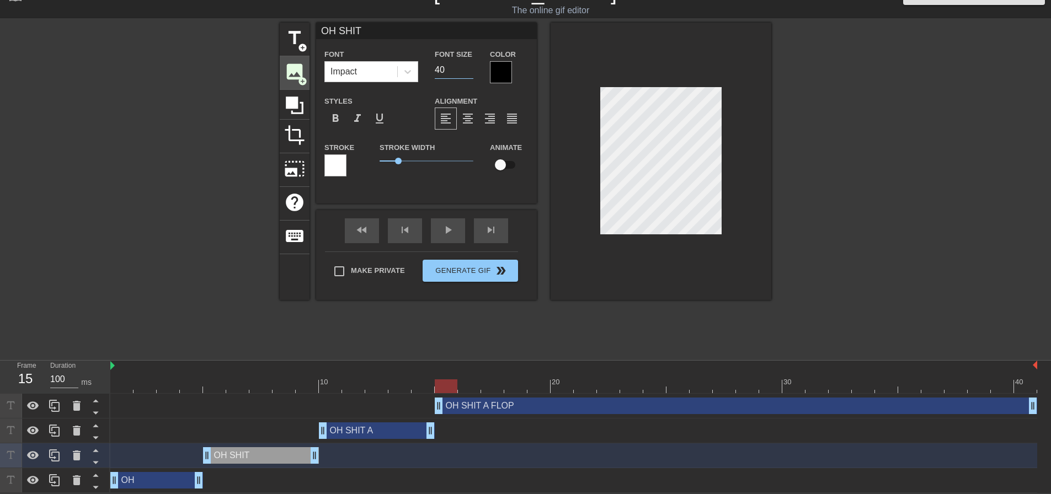
drag, startPoint x: 454, startPoint y: 63, endPoint x: 287, endPoint y: 77, distance: 167.7
click at [309, 63] on div "title add_circle image add_circle crop photo_size_select_large help keyboard OH…" at bounding box center [525, 161] width 491 height 277
type input "30"
click at [342, 428] on div "OH SHIT A drag_handle drag_handle" at bounding box center [377, 430] width 116 height 17
type input "OH SHIT A"
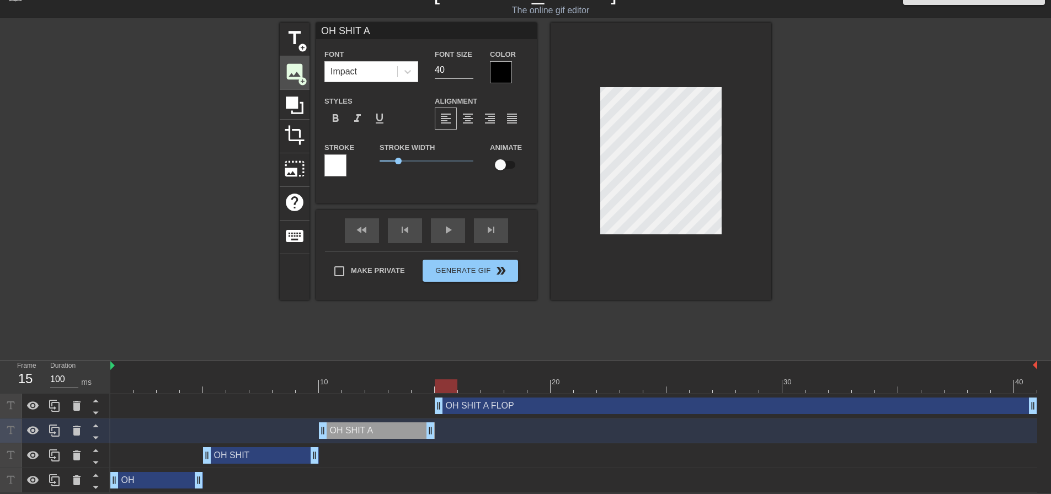
drag, startPoint x: 453, startPoint y: 63, endPoint x: 297, endPoint y: 66, distance: 156.7
click at [306, 65] on div "title add_circle image add_circle crop photo_size_select_large help keyboard OH…" at bounding box center [525, 161] width 491 height 277
type input "30"
click at [472, 396] on div "OH SHIT A FLOP drag_handle drag_handle" at bounding box center [573, 406] width 927 height 25
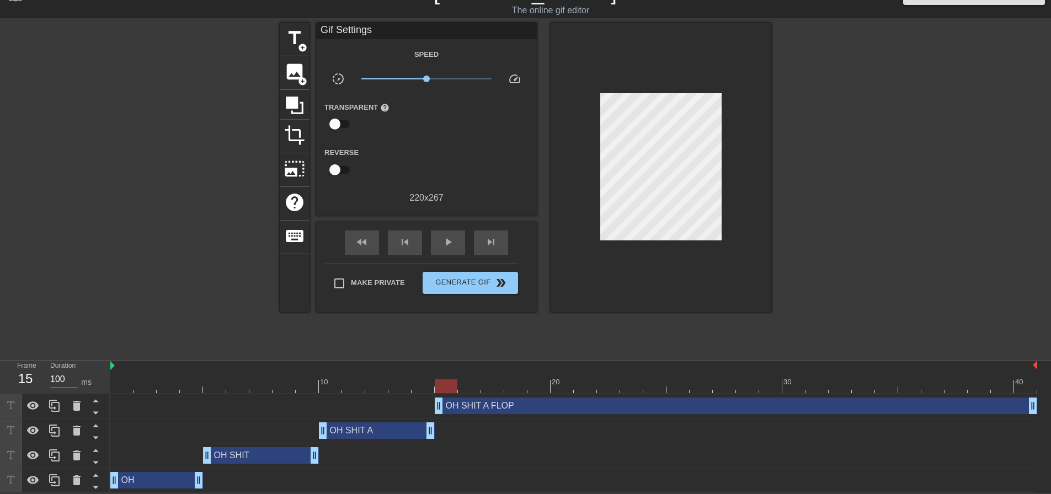
click at [185, 478] on div "OH drag_handle drag_handle" at bounding box center [156, 480] width 93 height 17
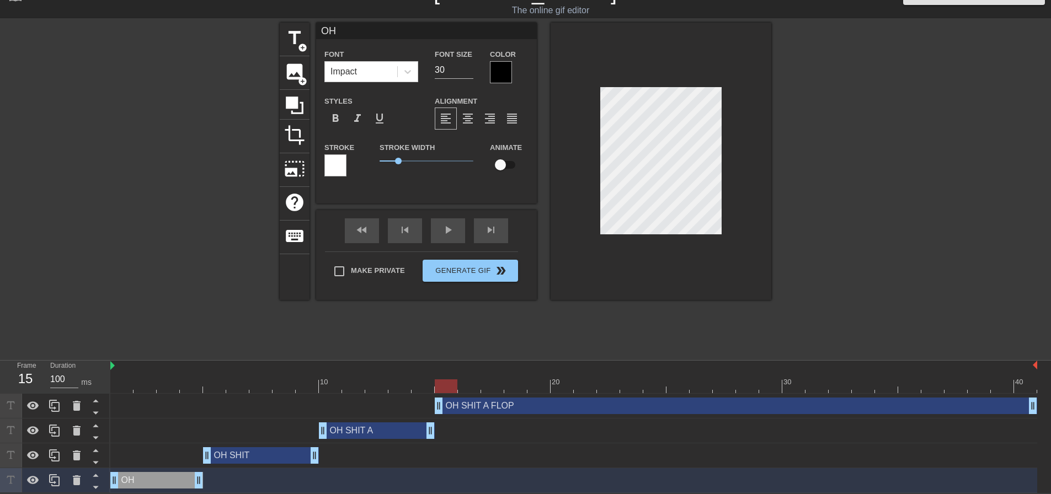
type input "OH SHIT A FLOP"
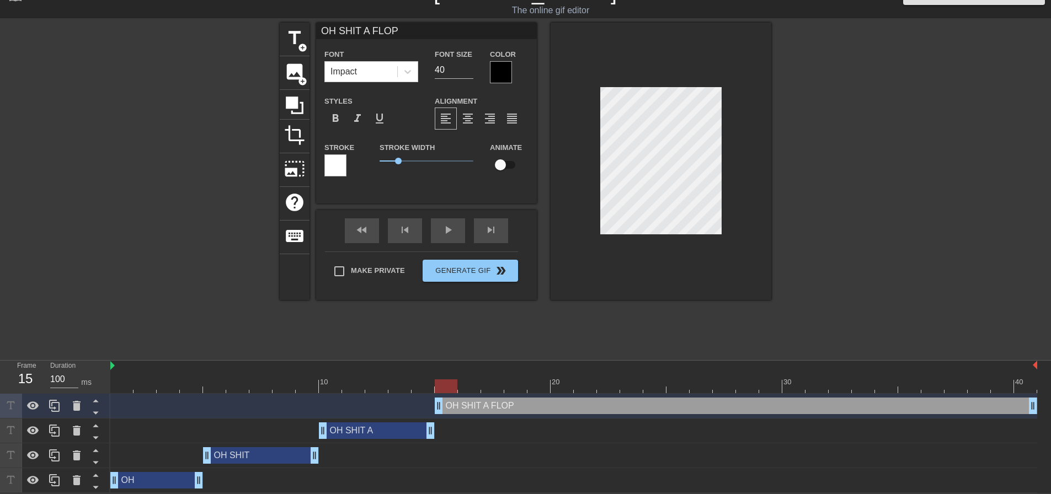
scroll to position [2, 1]
drag, startPoint x: 450, startPoint y: 384, endPoint x: 331, endPoint y: 382, distance: 118.6
click at [331, 382] on div at bounding box center [330, 386] width 23 height 14
drag, startPoint x: 329, startPoint y: 385, endPoint x: 466, endPoint y: 386, distance: 136.8
click at [466, 386] on div at bounding box center [469, 386] width 23 height 14
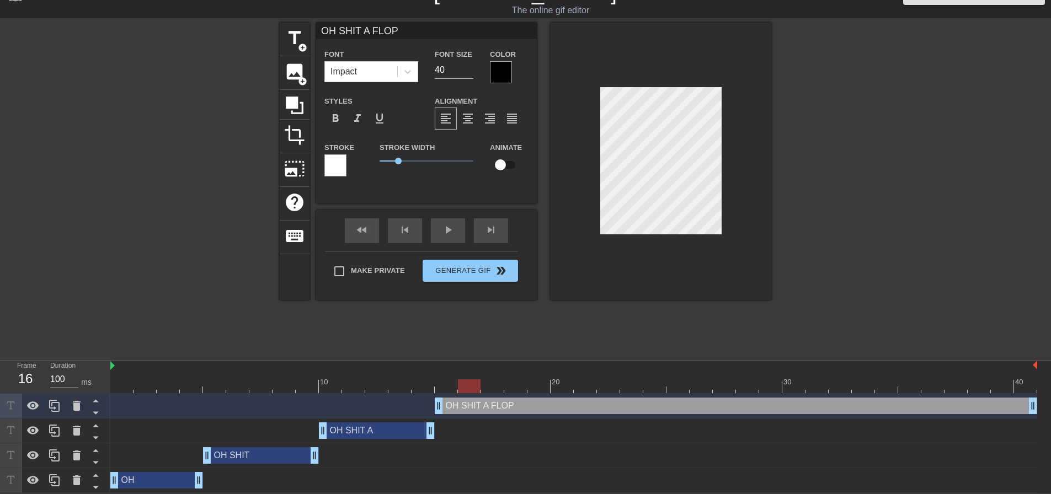
click at [457, 411] on div "OH SHIT A FLOP drag_handle drag_handle" at bounding box center [736, 406] width 602 height 17
drag, startPoint x: 438, startPoint y: 60, endPoint x: 273, endPoint y: 57, distance: 165.5
click at [274, 57] on div "title add_circle image add_circle crop photo_size_select_large help keyboard OH…" at bounding box center [525, 188] width 1051 height 331
type input "30"
drag, startPoint x: 442, startPoint y: 390, endPoint x: 473, endPoint y: 379, distance: 33.0
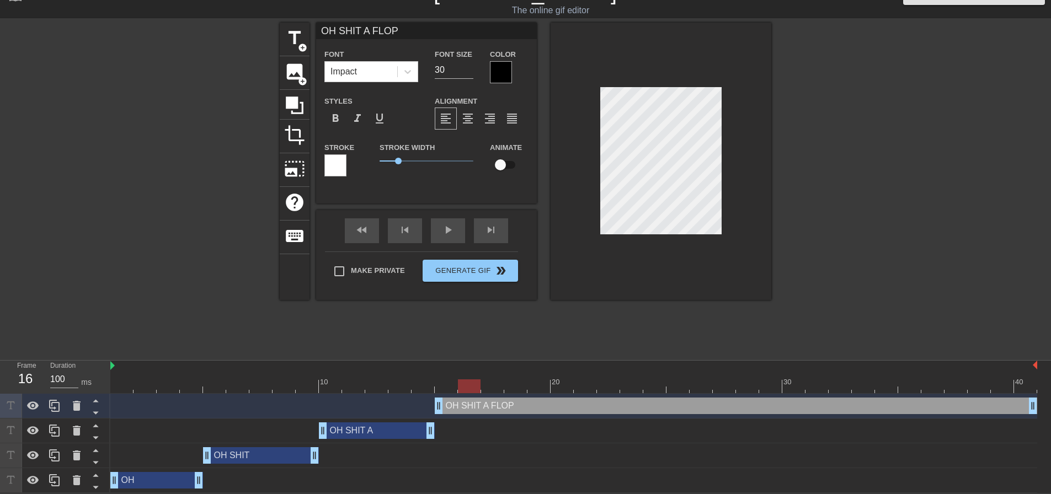
click at [471, 380] on div at bounding box center [469, 386] width 23 height 14
click at [343, 162] on div at bounding box center [335, 165] width 22 height 22
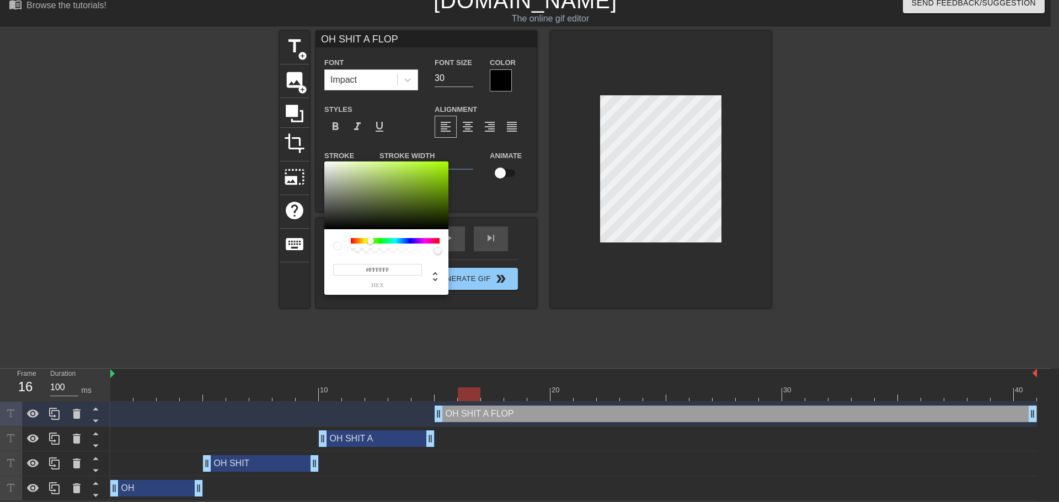
click at [371, 239] on div at bounding box center [395, 241] width 89 height 6
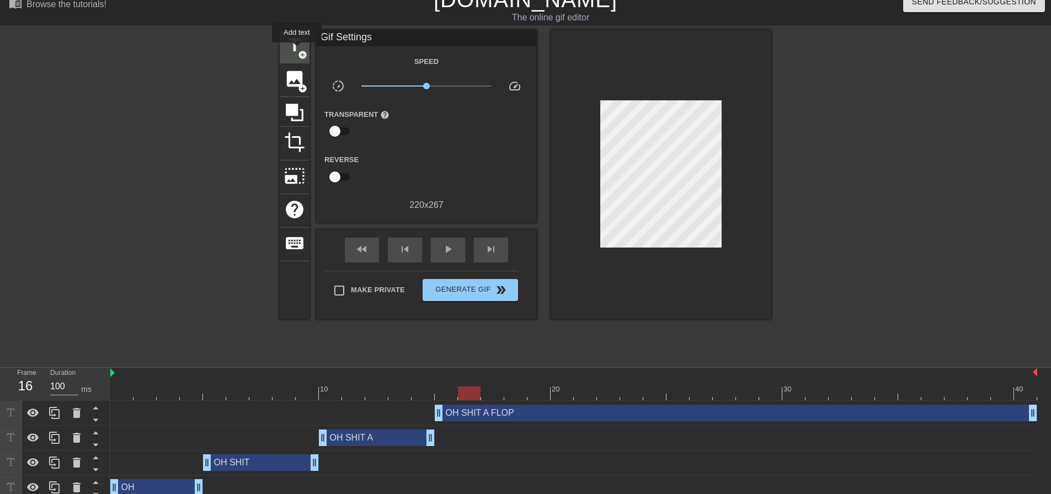
click at [297, 50] on span "title" at bounding box center [294, 45] width 21 height 21
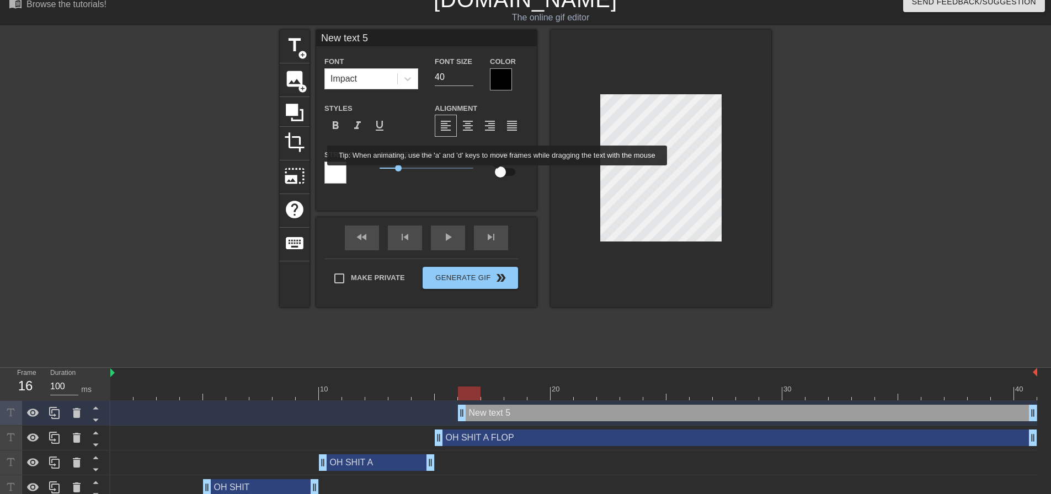
click at [500, 172] on input "checkbox" at bounding box center [500, 172] width 63 height 21
checkbox input "true"
click at [498, 419] on div "New text 5 drag_handle drag_handle" at bounding box center [747, 413] width 579 height 17
click at [79, 413] on icon at bounding box center [77, 413] width 8 height 10
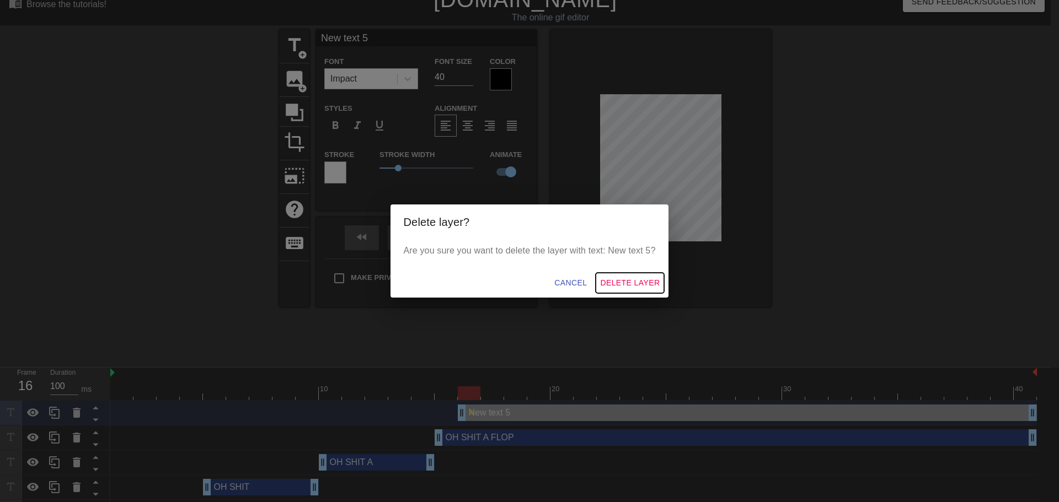
click at [625, 288] on span "Delete Layer" at bounding box center [630, 283] width 60 height 14
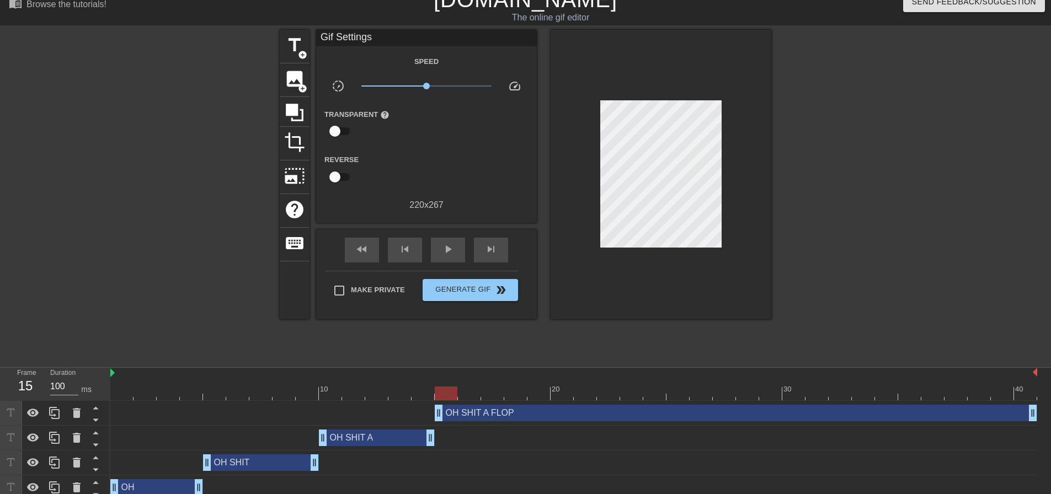
drag, startPoint x: 472, startPoint y: 389, endPoint x: 249, endPoint y: 395, distance: 222.4
click at [435, 395] on div at bounding box center [446, 394] width 23 height 14
click at [153, 490] on div "OH drag_handle drag_handle" at bounding box center [156, 487] width 93 height 17
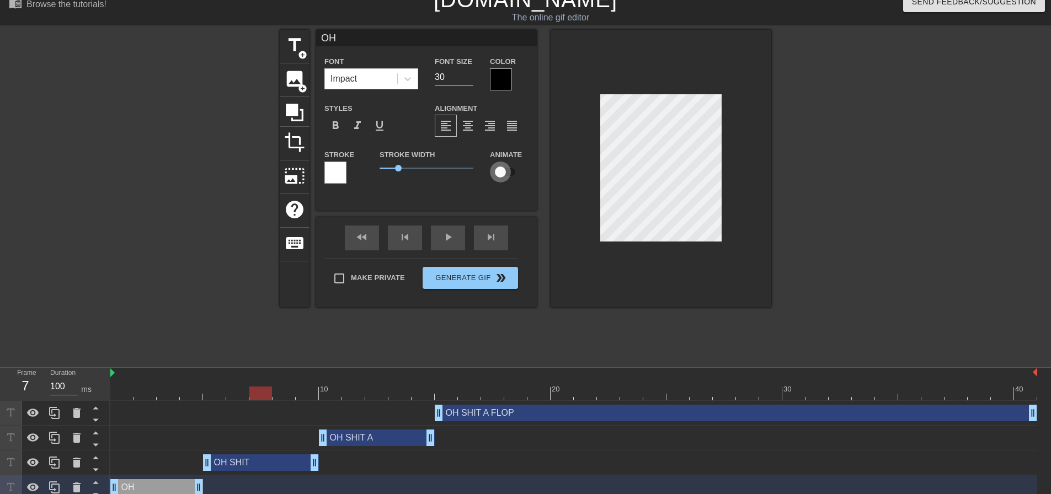
click at [501, 174] on input "checkbox" at bounding box center [500, 172] width 63 height 21
drag, startPoint x: 255, startPoint y: 397, endPoint x: 109, endPoint y: 396, distance: 146.7
click at [109, 396] on div "Frame 1 Duration 100 ms 10 20 30 40 OH SHIT A FLOP drag_handle drag_handle OH S…" at bounding box center [525, 434] width 1051 height 132
click at [513, 174] on input "checkbox" at bounding box center [510, 172] width 63 height 21
checkbox input "false"
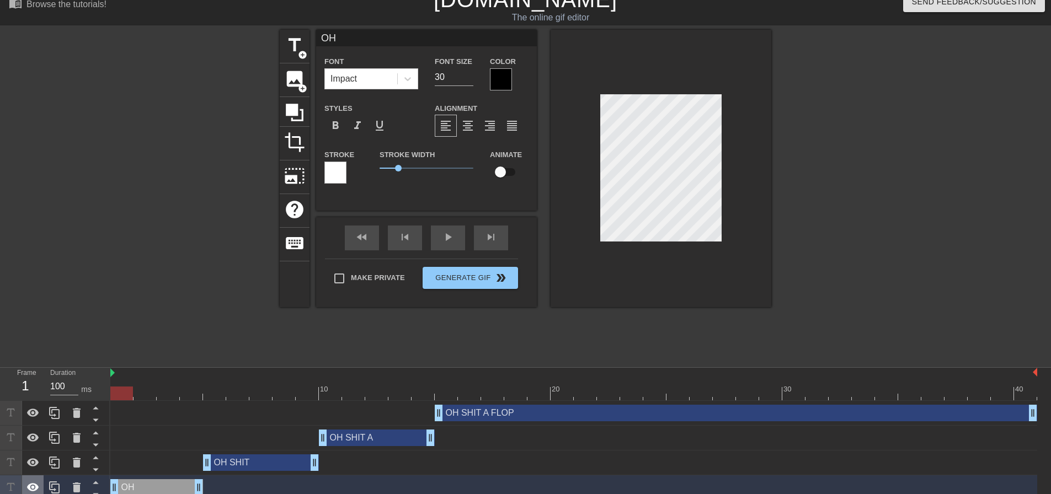
click at [39, 485] on icon at bounding box center [32, 487] width 13 height 13
click at [34, 469] on icon at bounding box center [32, 462] width 13 height 13
click at [38, 452] on div at bounding box center [33, 463] width 22 height 24
click at [38, 442] on icon at bounding box center [32, 437] width 13 height 13
click at [36, 461] on icon at bounding box center [33, 462] width 12 height 8
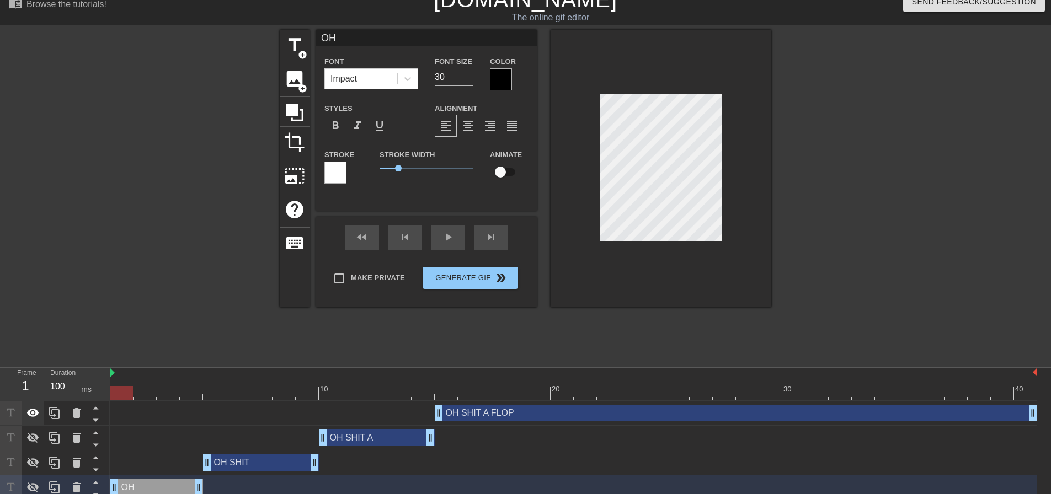
click at [31, 413] on icon at bounding box center [32, 412] width 13 height 13
click at [295, 50] on span "title" at bounding box center [294, 45] width 21 height 21
type input "New text 6"
type input "40"
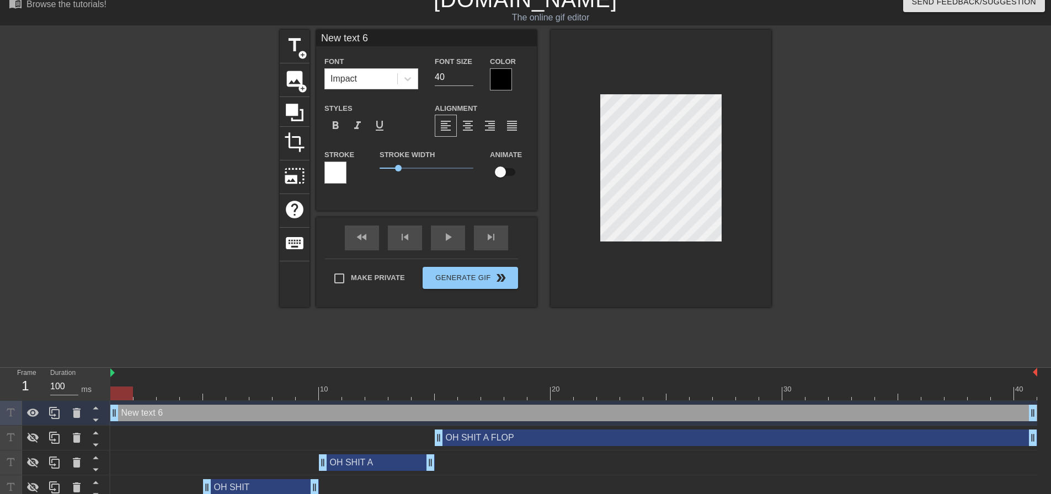
click at [309, 422] on div "New text 6 drag_handle drag_handle" at bounding box center [573, 413] width 927 height 25
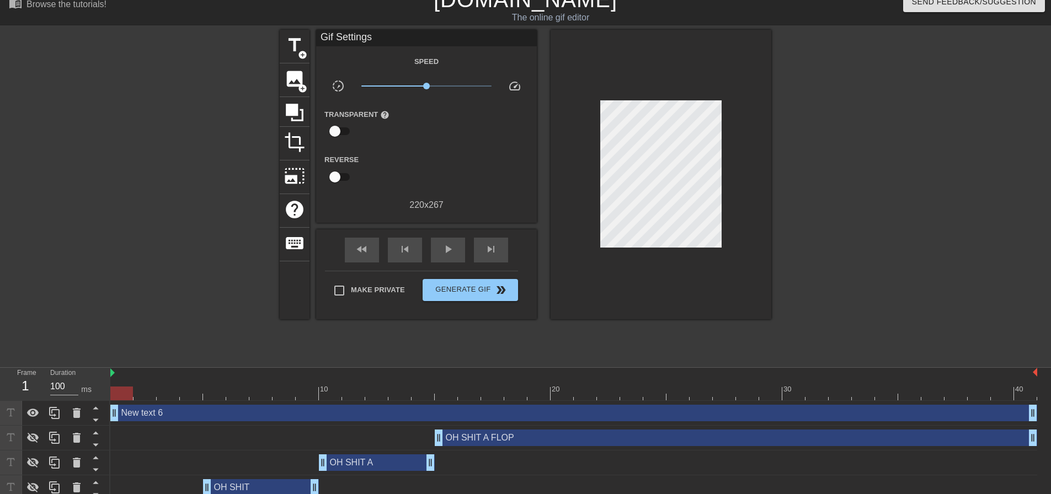
click at [315, 411] on div "New text 6 drag_handle drag_handle" at bounding box center [573, 413] width 927 height 17
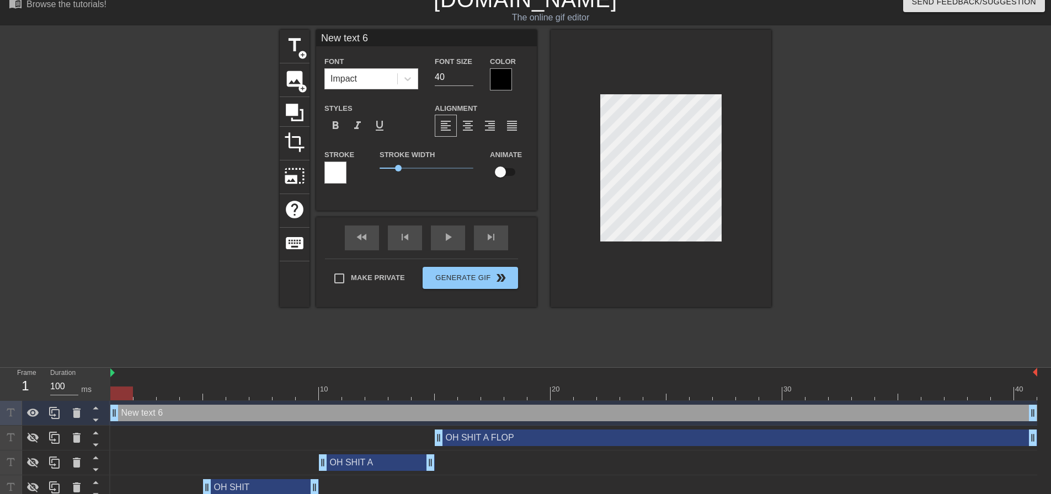
type input "O"
type textarea "O"
type input "OH"
type textarea "OH"
type input "OH S"
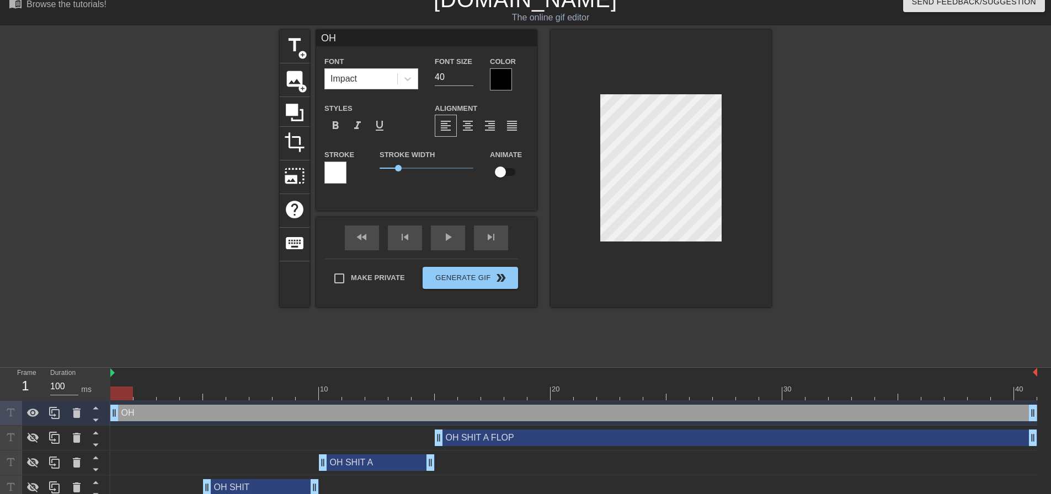
type textarea "OH S"
type input "OH SH"
type textarea "OH SH"
type input "OH SHI"
type textarea "OH SHI"
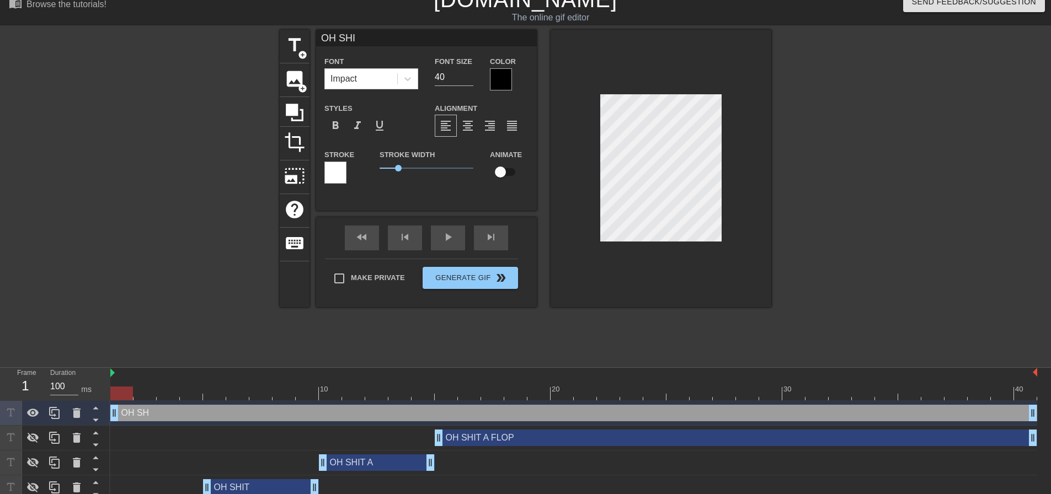
type input "OH SHIT"
type textarea "OH SHIT"
type input "OH SHIT"
type textarea "OH SHIT"
type input "OH SHIT A"
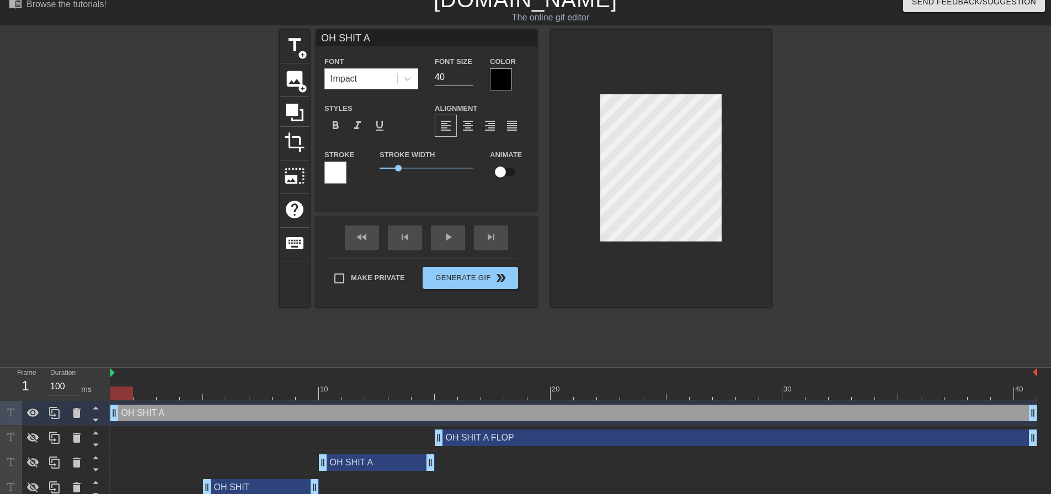
type textarea "OH SHIT A"
type input "OH SHIT A T"
type textarea "OH SHIT A T"
type input "OH SHIT A"
type textarea "OH SHIT A"
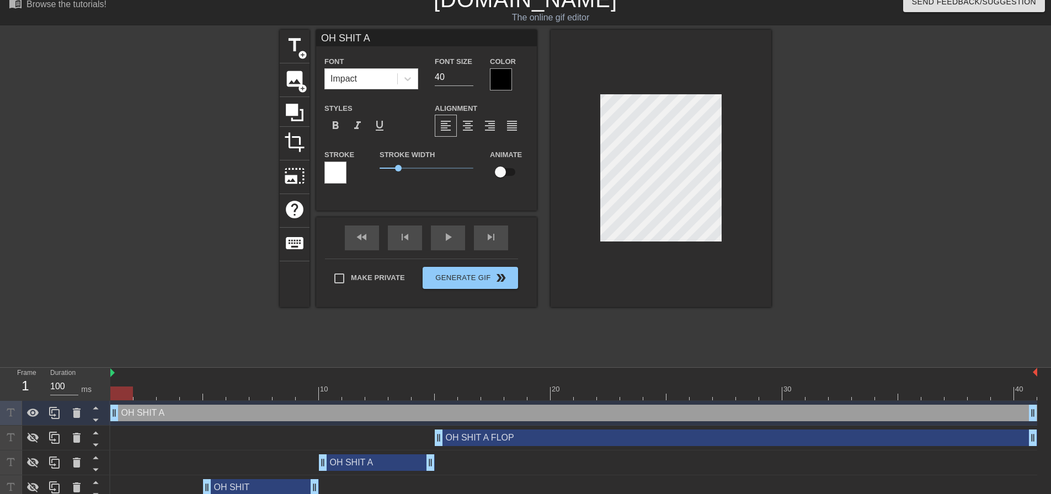
type input "OH SHIT A R"
type textarea "OH SHIT A R"
type input "OH SHIT A RA"
type textarea "OH SHIT A RA"
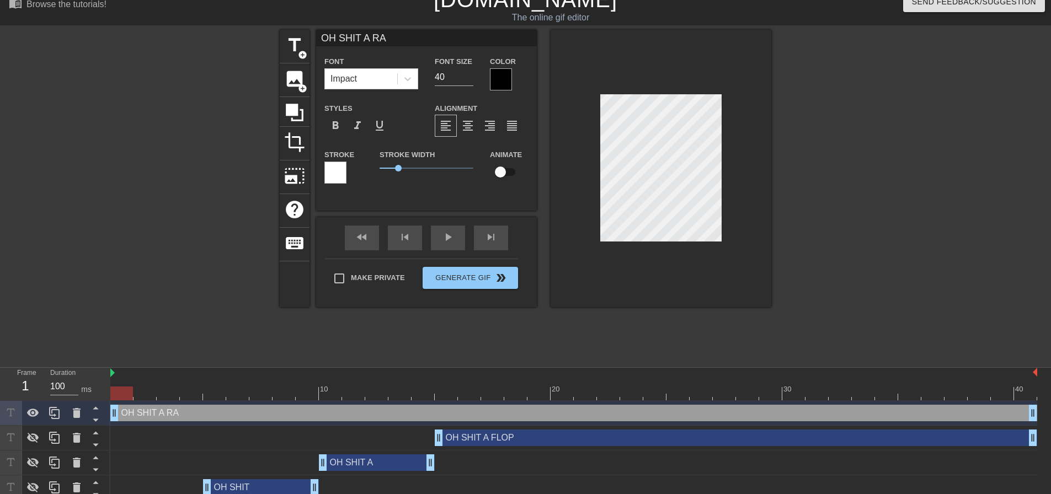
type input "OH SHIT A RAT"
type textarea "OH SHIT A RAT"
click at [499, 174] on input "checkbox" at bounding box center [500, 172] width 63 height 21
checkbox input "true"
drag, startPoint x: 119, startPoint y: 395, endPoint x: 121, endPoint y: 404, distance: 9.1
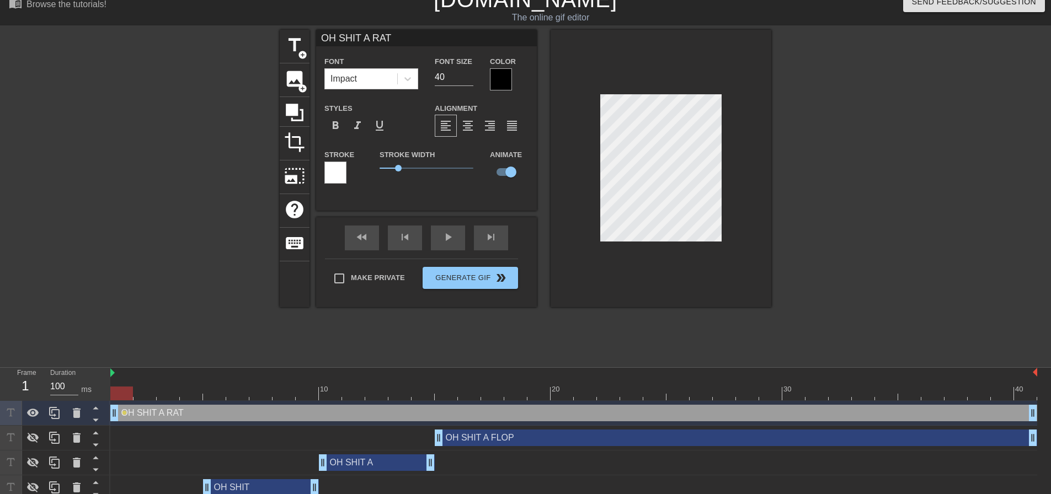
click at [100, 401] on div "Frame 1 Duration 100 ms 10 20 30 40 OH SHIT A RAT drag_handle drag_handle lens …" at bounding box center [525, 446] width 1051 height 157
click at [81, 413] on icon at bounding box center [76, 412] width 13 height 13
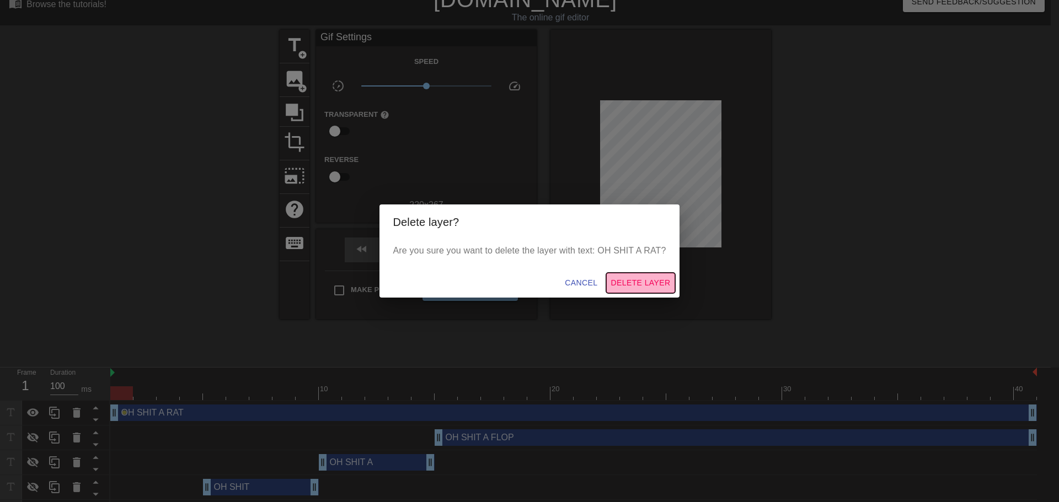
click at [640, 286] on span "Delete Layer" at bounding box center [641, 283] width 60 height 14
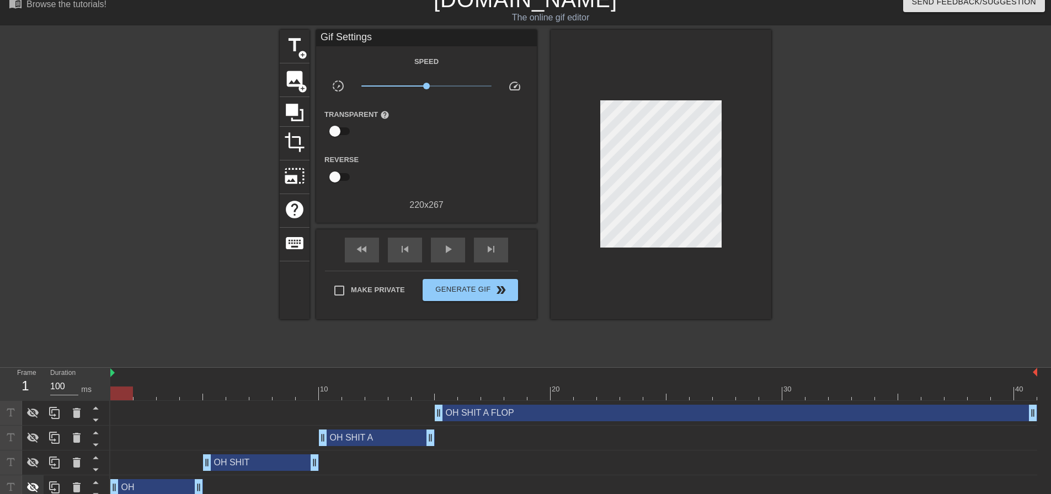
drag, startPoint x: 29, startPoint y: 488, endPoint x: 34, endPoint y: 473, distance: 15.0
click at [30, 488] on icon at bounding box center [33, 488] width 12 height 10
click at [35, 469] on icon at bounding box center [32, 462] width 13 height 13
click at [36, 435] on icon at bounding box center [33, 438] width 12 height 10
click at [38, 414] on icon at bounding box center [33, 413] width 12 height 10
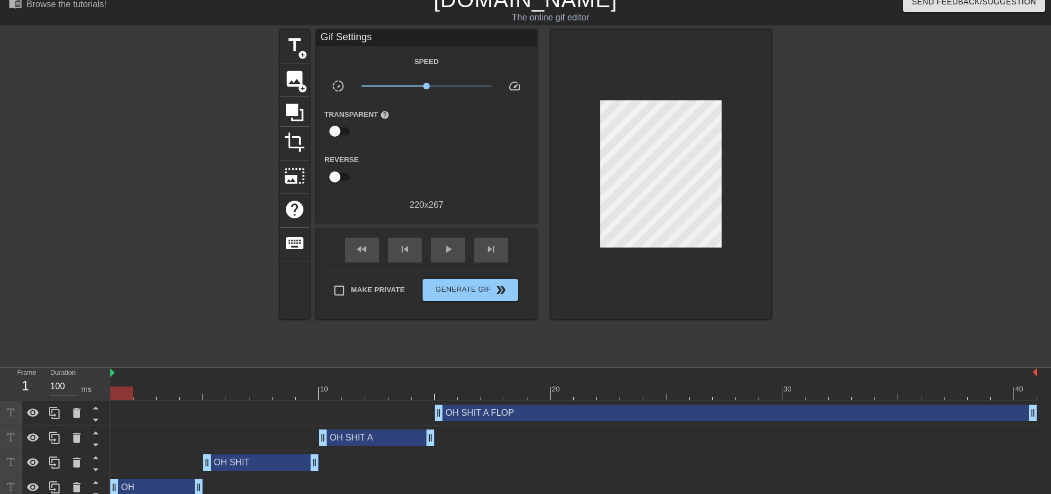
click at [142, 483] on div "OH drag_handle drag_handle" at bounding box center [156, 487] width 93 height 17
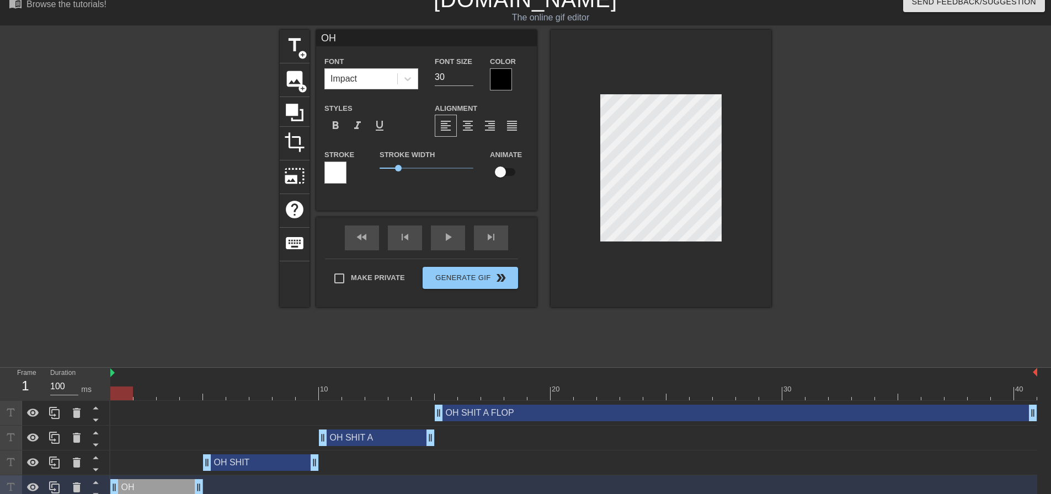
click at [495, 76] on div at bounding box center [501, 79] width 22 height 22
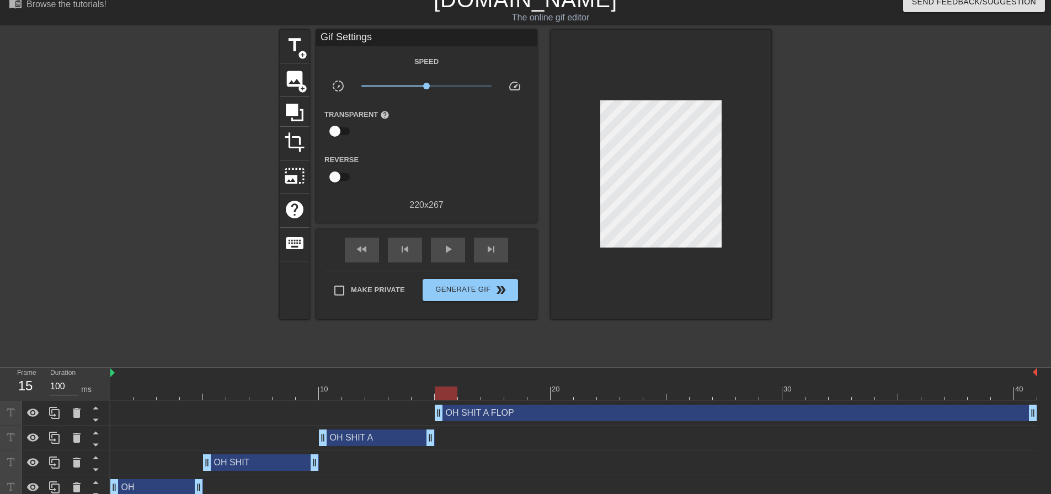
drag, startPoint x: 117, startPoint y: 390, endPoint x: 435, endPoint y: 392, distance: 318.2
click at [436, 392] on div at bounding box center [446, 394] width 23 height 14
click at [303, 84] on span "add_circle" at bounding box center [302, 88] width 9 height 9
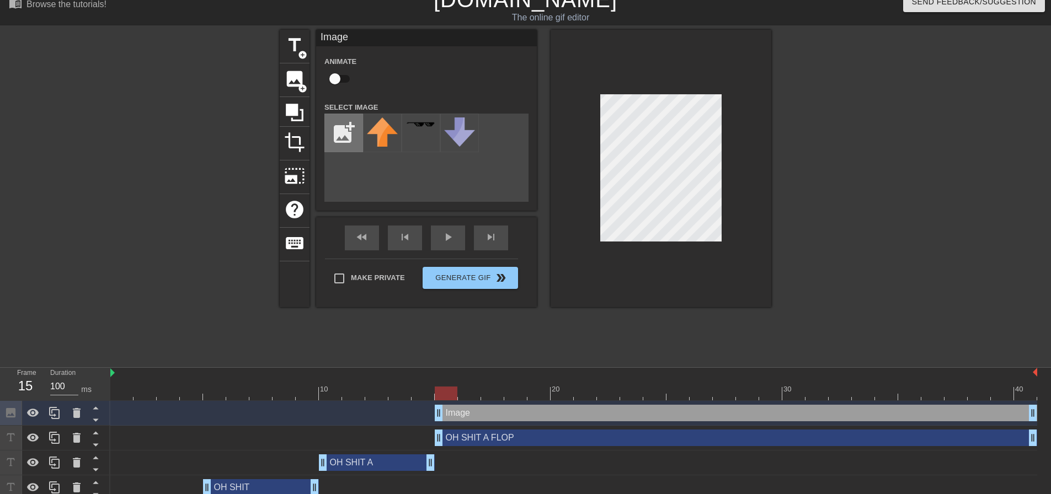
click at [361, 137] on input "file" at bounding box center [344, 133] width 38 height 38
type input "C:\fakepath\[PERSON_NAME].png"
click at [386, 127] on img at bounding box center [382, 132] width 31 height 31
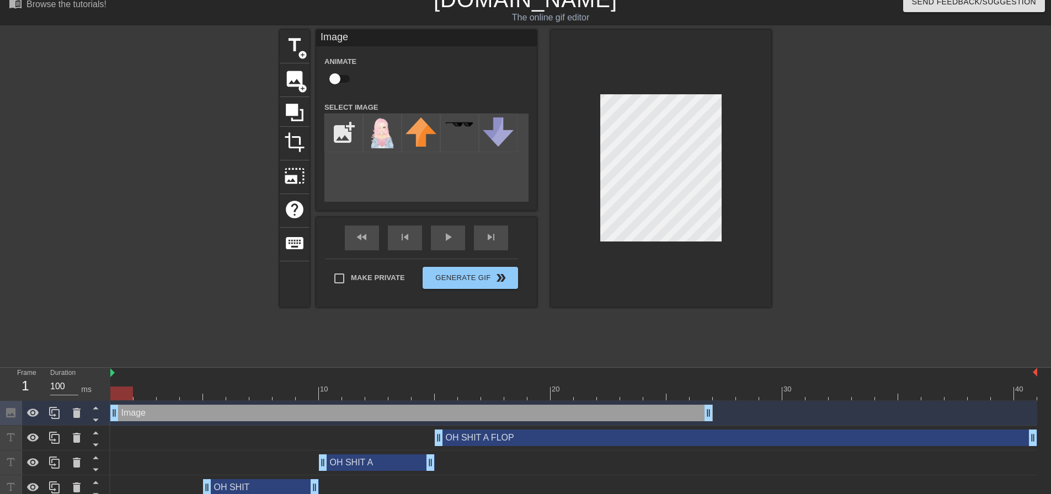
drag, startPoint x: 460, startPoint y: 415, endPoint x: 388, endPoint y: 398, distance: 73.7
click at [126, 422] on div "Image drag_handle drag_handle" at bounding box center [573, 413] width 927 height 25
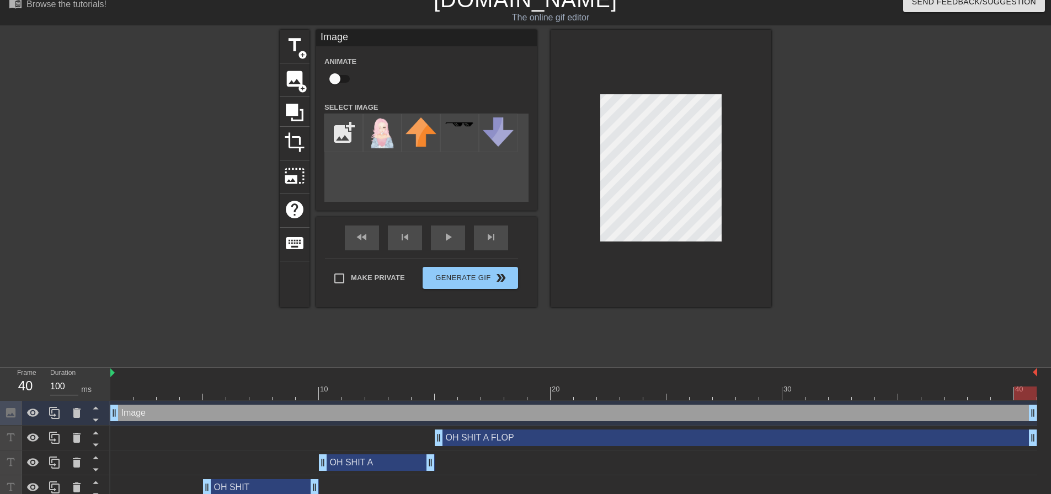
drag, startPoint x: 709, startPoint y: 417, endPoint x: 1058, endPoint y: 404, distance: 349.3
click at [1050, 404] on html "menu_book Browse the tutorials! [DOMAIN_NAME] The online gif editor Send Feedba…" at bounding box center [525, 255] width 1051 height 539
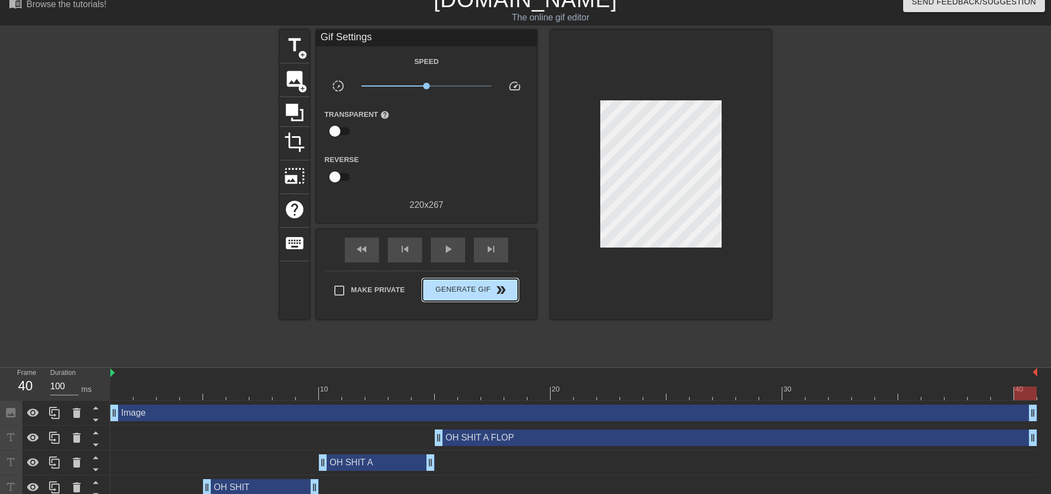
click at [500, 267] on div "fast_rewind skip_previous play_arrow skip_next Make Private Generate Gif double…" at bounding box center [426, 274] width 221 height 90
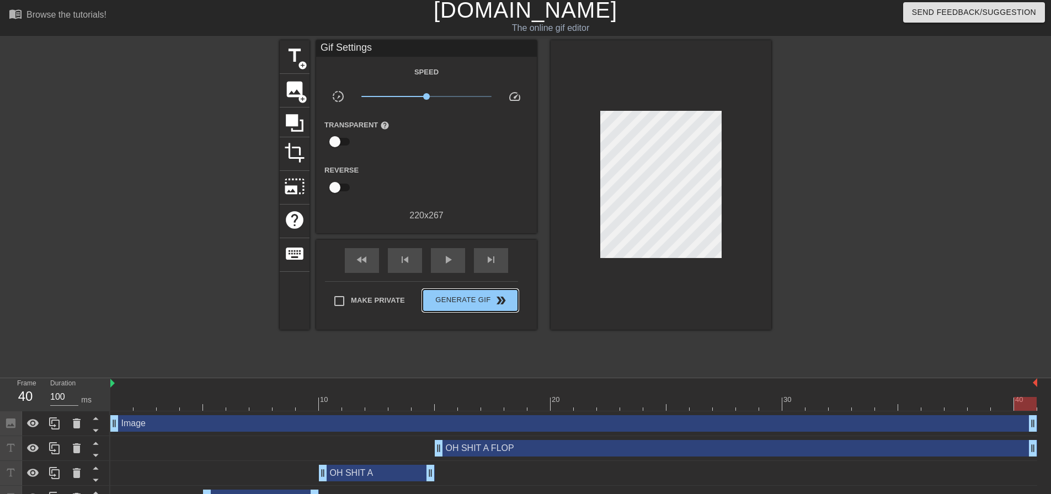
scroll to position [0, 0]
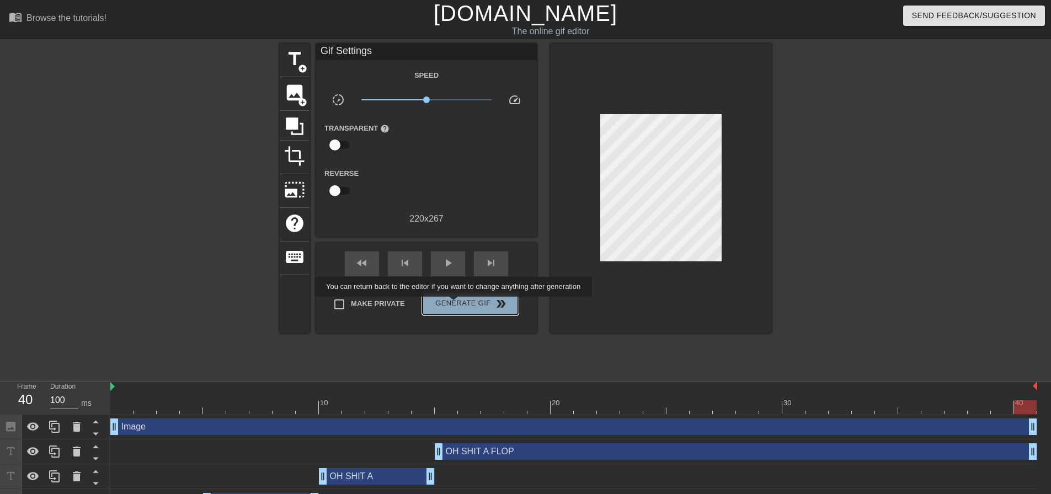
click at [454, 304] on span "Generate Gif double_arrow" at bounding box center [470, 303] width 87 height 13
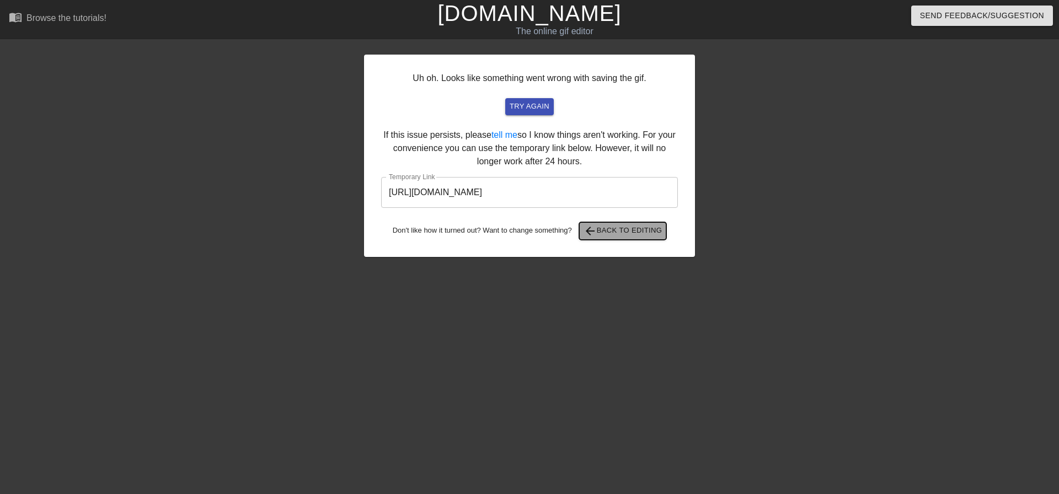
click at [625, 229] on span "arrow_back Back to Editing" at bounding box center [623, 230] width 79 height 13
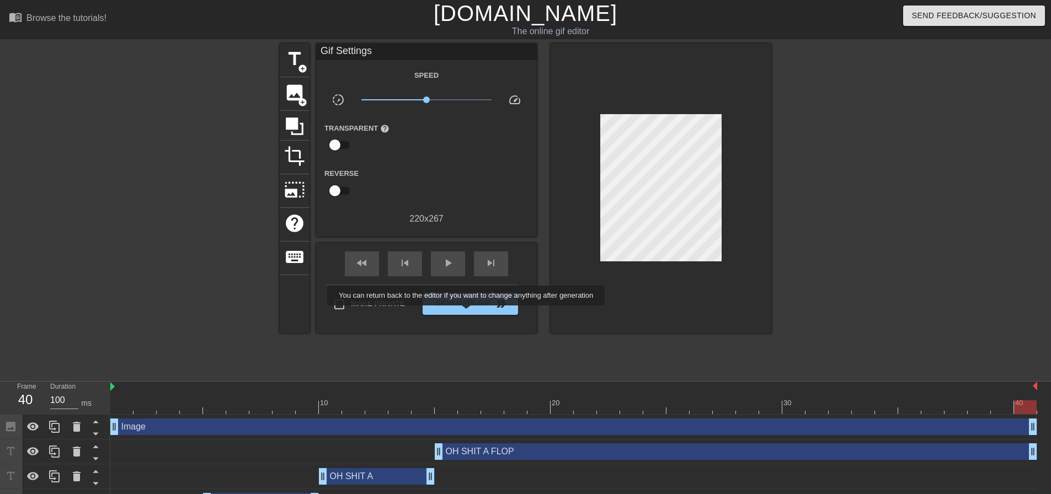
click at [473, 314] on div "Make Private Generate Gif double_arrow" at bounding box center [421, 307] width 193 height 44
drag, startPoint x: 1029, startPoint y: 419, endPoint x: 1039, endPoint y: 424, distance: 11.1
click at [1039, 424] on div "Image drag_handle drag_handle OH SHIT A FLOP drag_handle drag_handle OH SHIT A …" at bounding box center [580, 477] width 940 height 124
click at [491, 304] on span "Generate Gif double_arrow" at bounding box center [470, 303] width 87 height 13
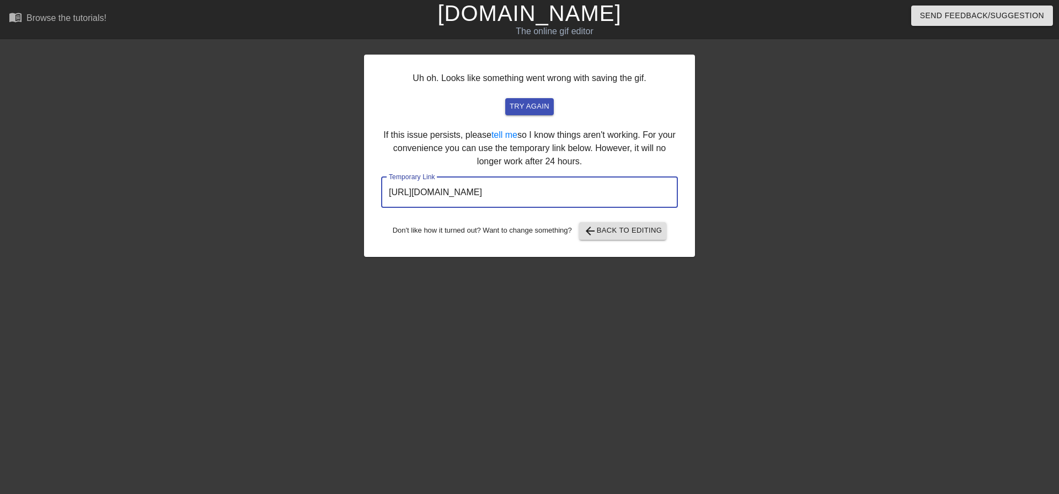
click at [485, 197] on input "[URL][DOMAIN_NAME]" at bounding box center [529, 192] width 297 height 31
click at [604, 231] on span "arrow_back Back to Editing" at bounding box center [623, 230] width 79 height 13
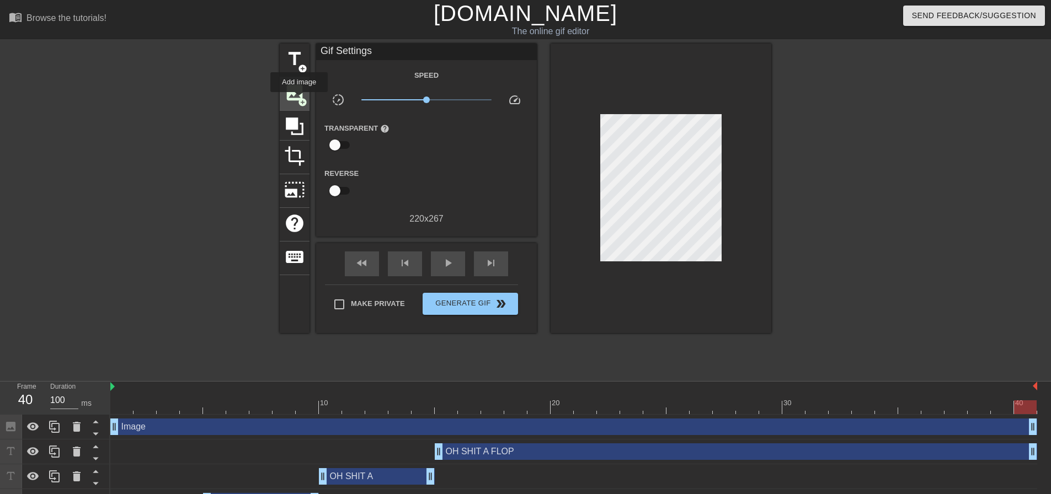
click at [299, 99] on span "add_circle" at bounding box center [302, 102] width 9 height 9
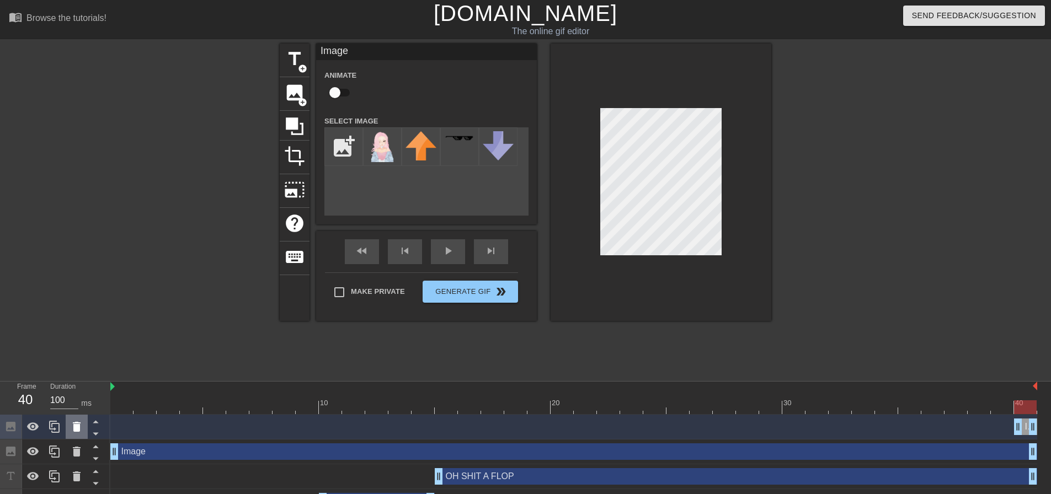
click at [75, 433] on icon at bounding box center [76, 426] width 13 height 13
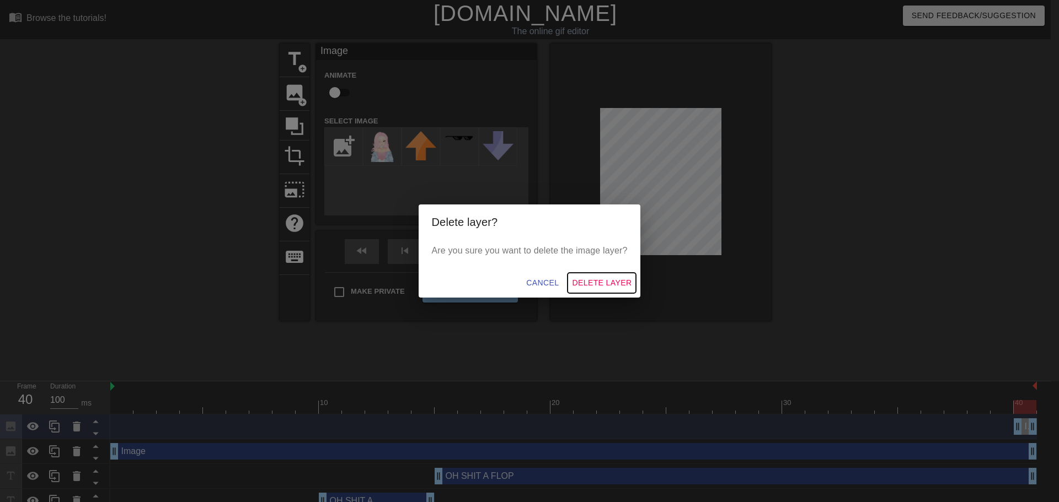
click at [599, 284] on span "Delete Layer" at bounding box center [602, 283] width 60 height 14
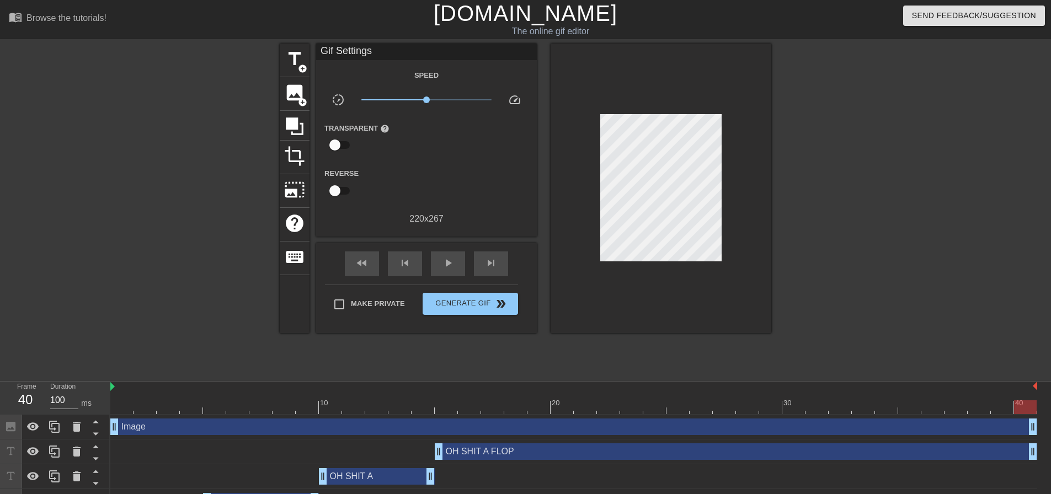
click at [248, 429] on div "Image drag_handle drag_handle" at bounding box center [573, 427] width 927 height 17
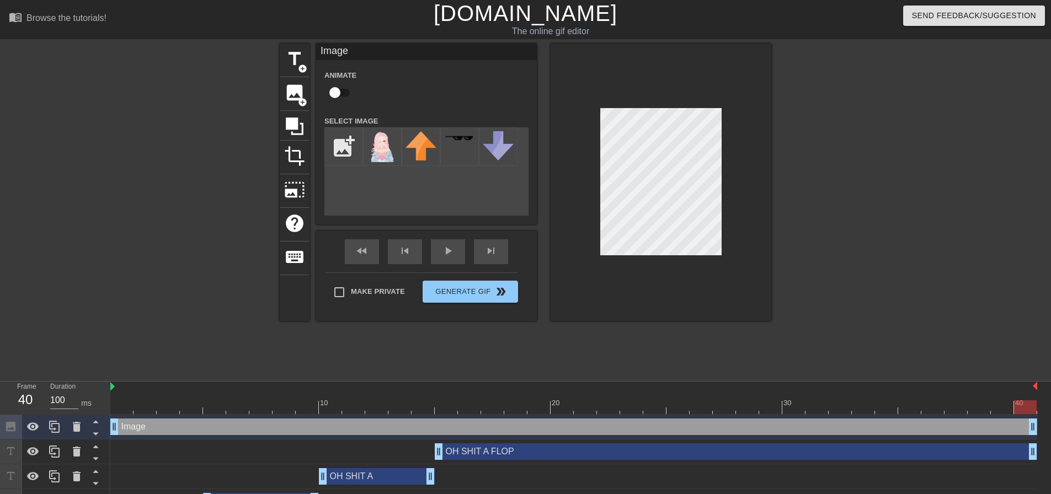
click at [741, 188] on div at bounding box center [660, 182] width 221 height 277
drag, startPoint x: 6, startPoint y: 430, endPoint x: 51, endPoint y: 444, distance: 47.3
click at [6, 455] on div at bounding box center [55, 477] width 110 height 124
click at [100, 434] on icon at bounding box center [96, 434] width 14 height 14
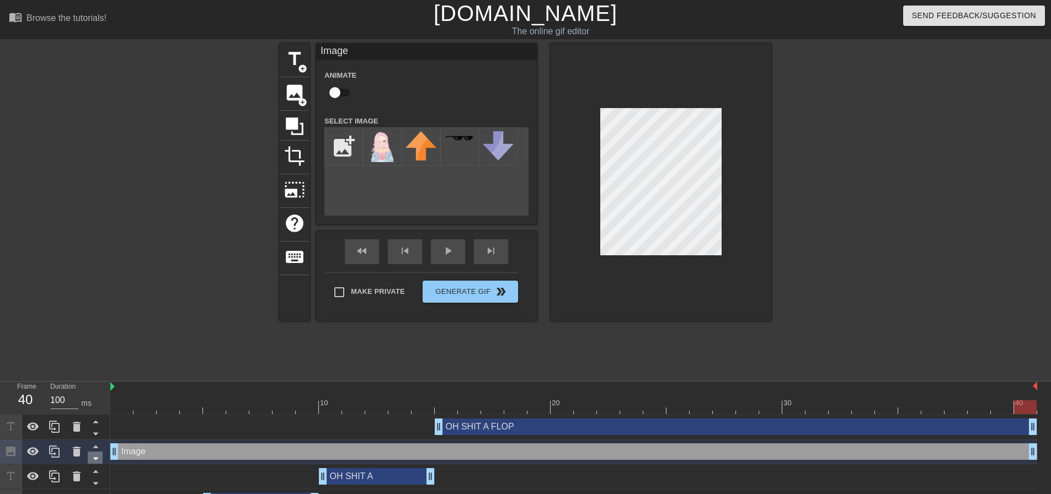
click at [95, 462] on icon at bounding box center [96, 459] width 14 height 14
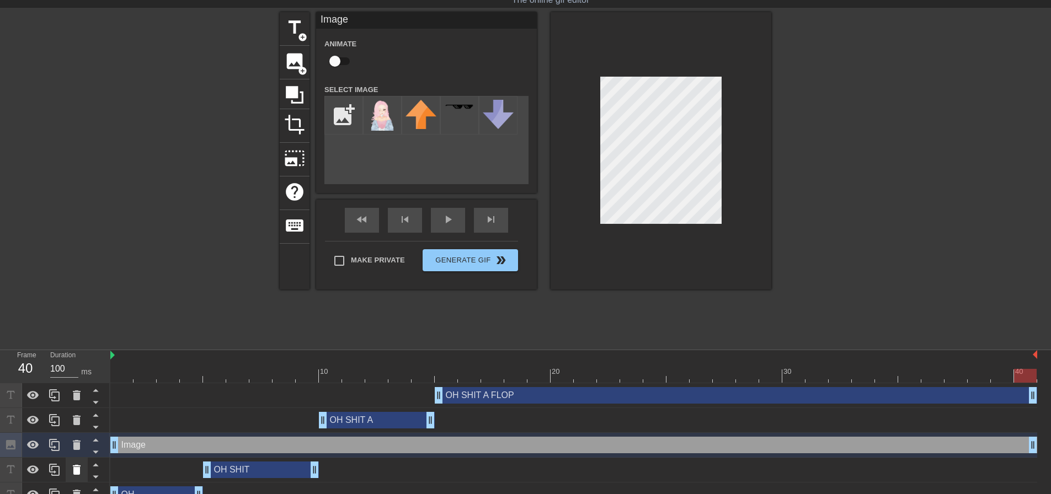
scroll to position [47, 0]
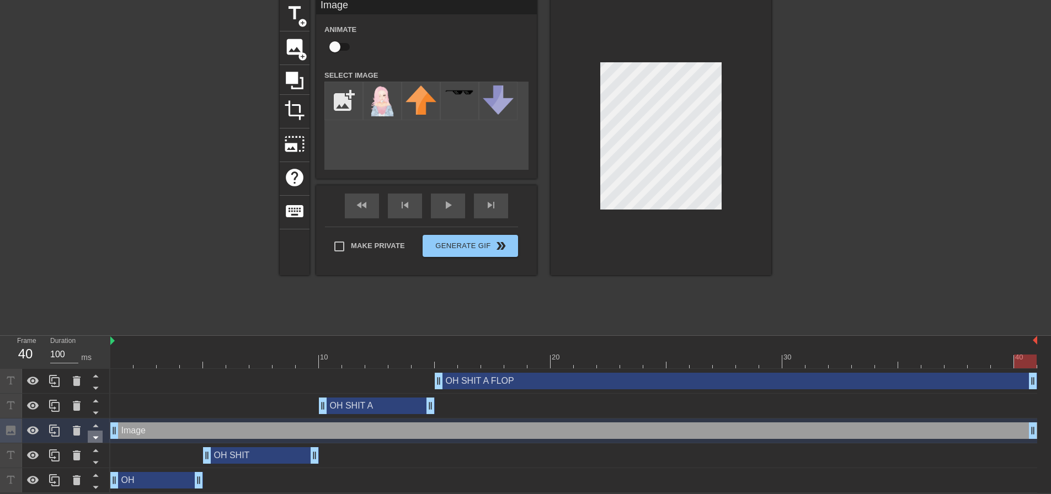
click at [99, 435] on icon at bounding box center [96, 438] width 14 height 14
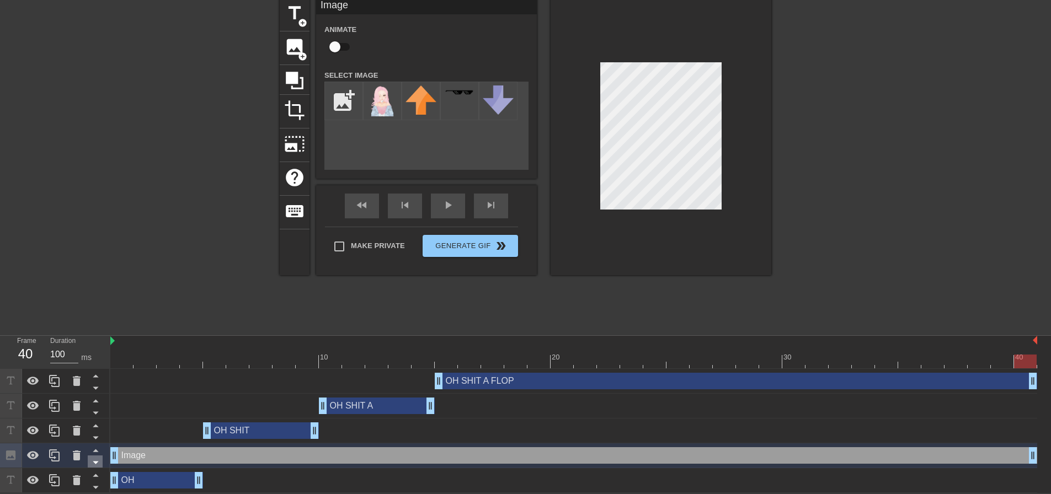
click at [94, 465] on icon at bounding box center [96, 463] width 14 height 14
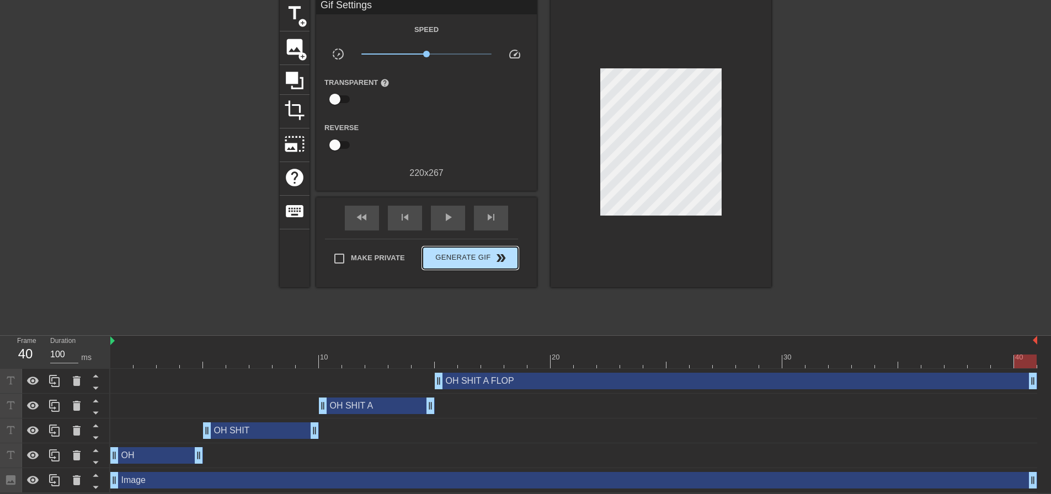
click at [487, 239] on div "Make Private Generate Gif double_arrow" at bounding box center [421, 261] width 193 height 44
click at [474, 265] on button "Generate Gif double_arrow" at bounding box center [469, 258] width 95 height 22
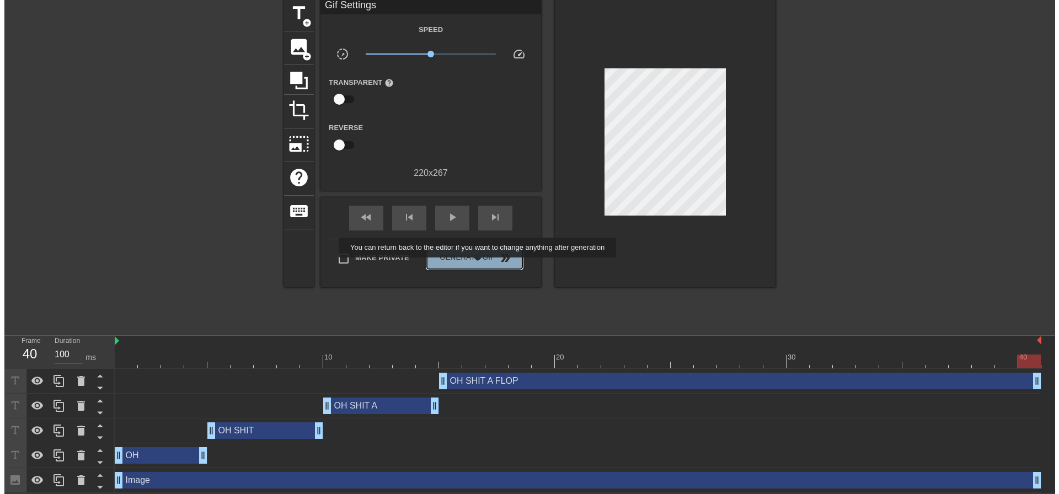
scroll to position [0, 0]
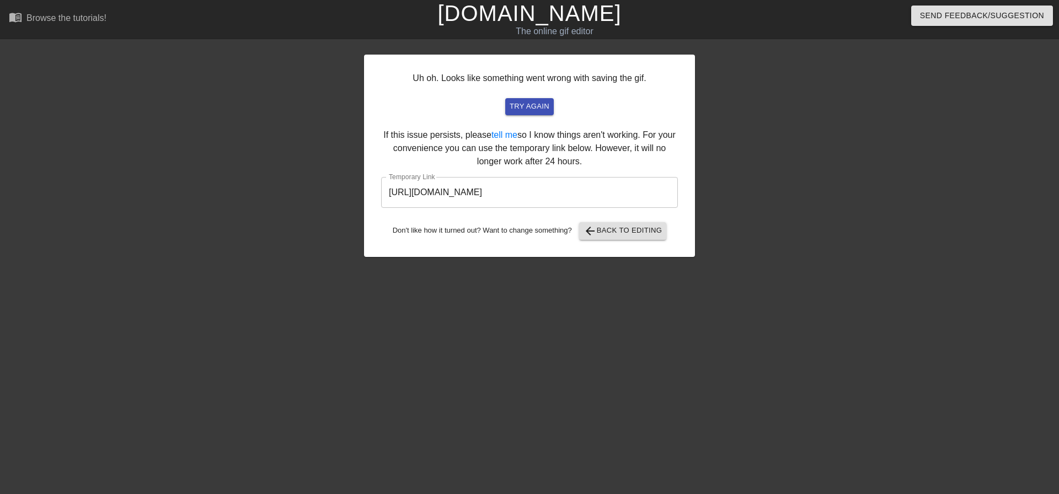
click at [538, 194] on input "[URL][DOMAIN_NAME]" at bounding box center [529, 192] width 297 height 31
drag, startPoint x: 538, startPoint y: 194, endPoint x: 512, endPoint y: 190, distance: 26.7
click at [512, 190] on input "[URL][DOMAIN_NAME]" at bounding box center [529, 192] width 297 height 31
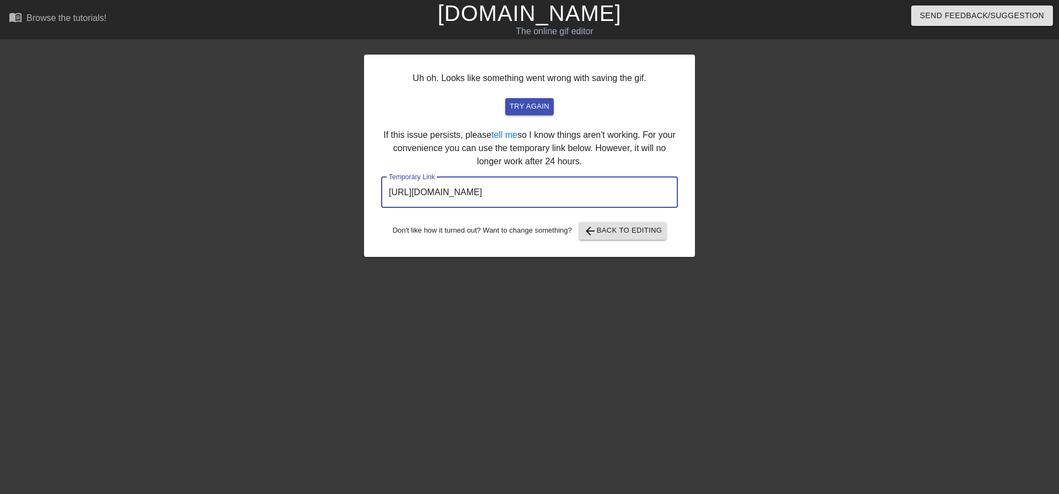
click at [512, 190] on input "[URL][DOMAIN_NAME]" at bounding box center [529, 192] width 297 height 31
